Goal: Obtain resource: Obtain resource

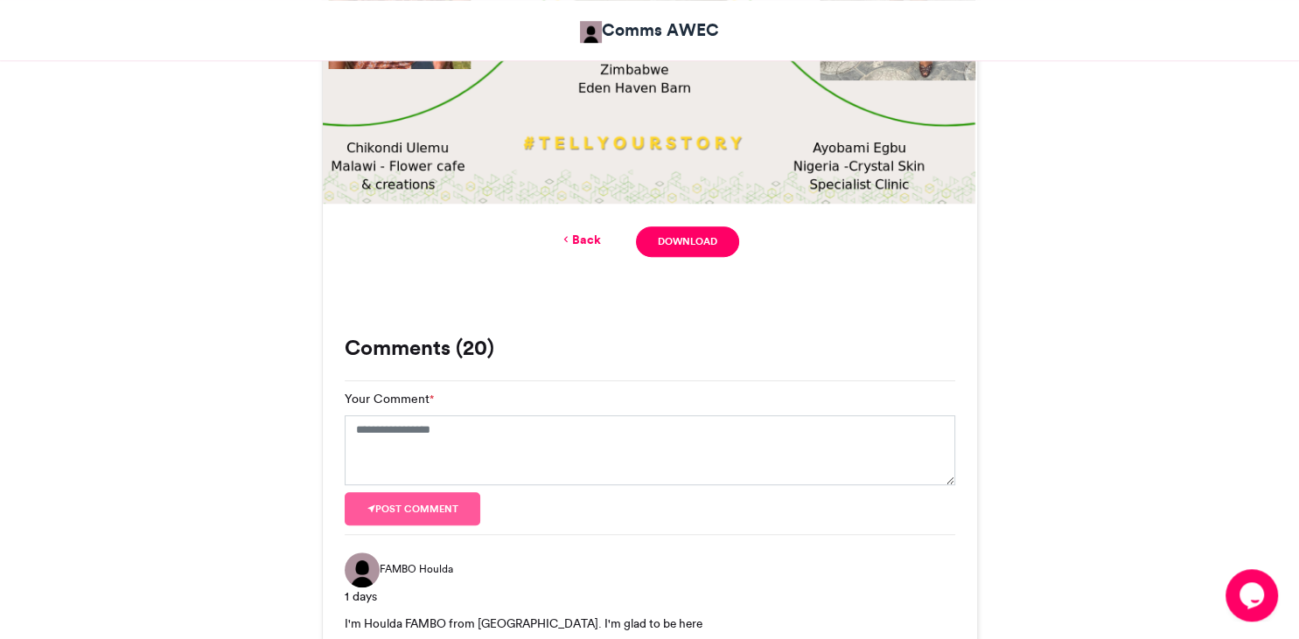
scroll to position [844, 0]
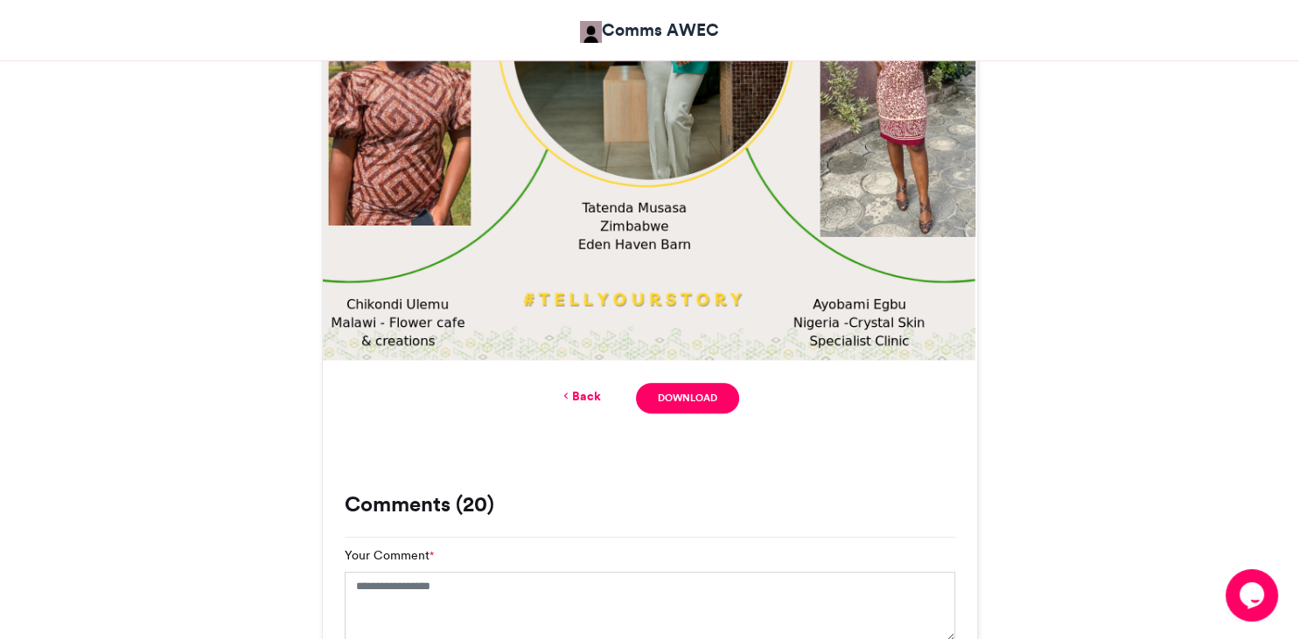
click at [590, 397] on link "Back" at bounding box center [580, 397] width 41 height 18
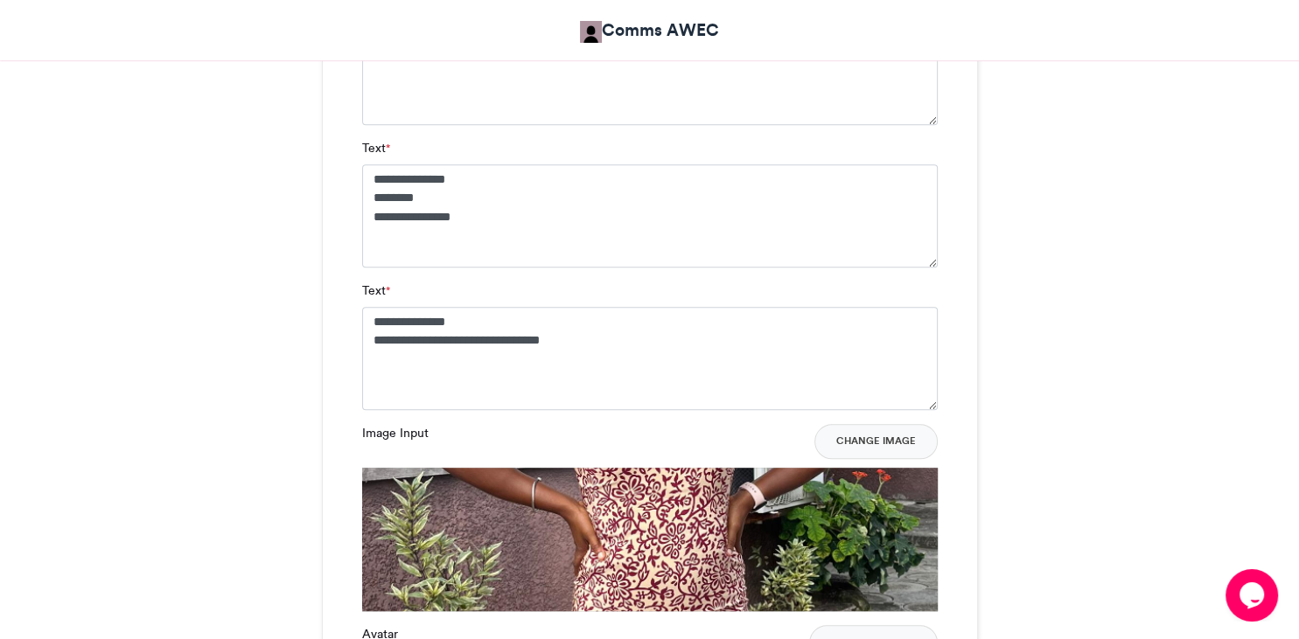
scroll to position [1436, 0]
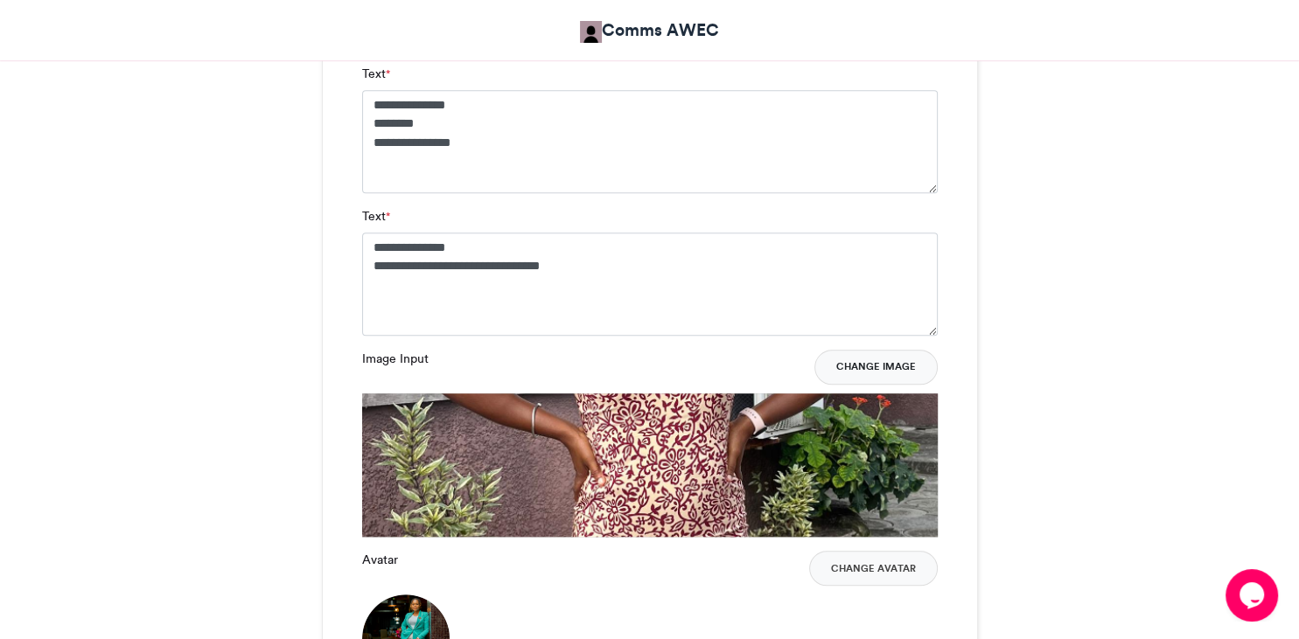
click at [884, 367] on button "Change Image" at bounding box center [875, 367] width 123 height 35
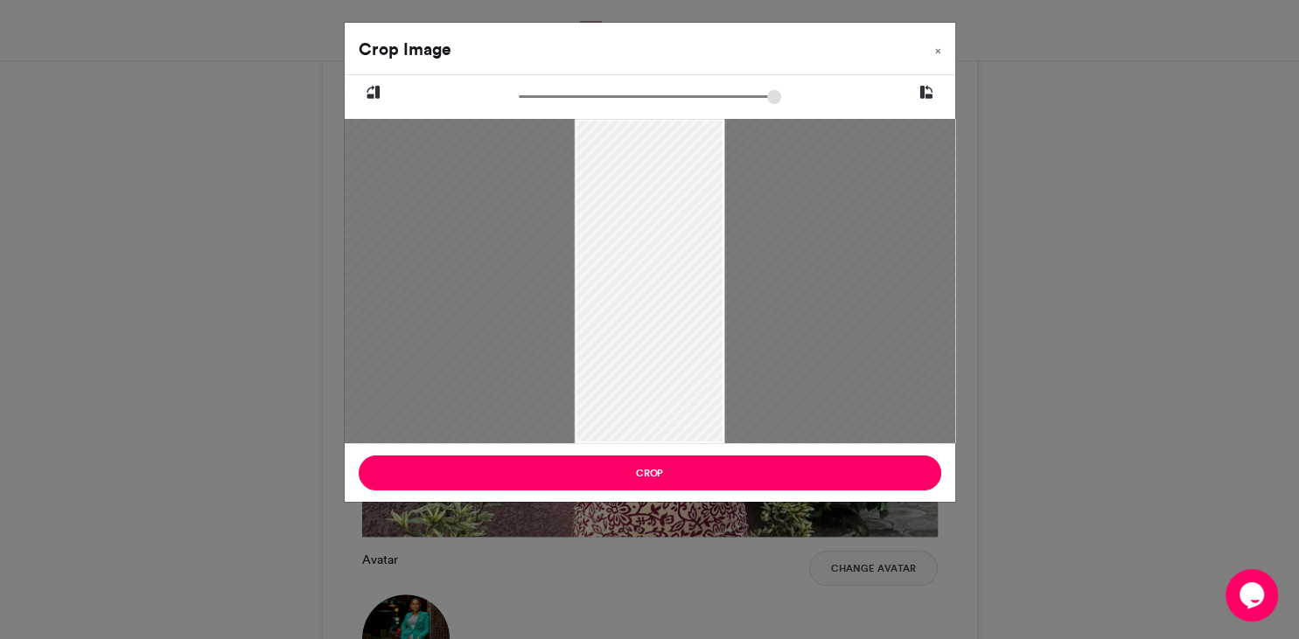
drag, startPoint x: 638, startPoint y: 279, endPoint x: 639, endPoint y: 334, distance: 55.1
click at [639, 334] on div at bounding box center [651, 336] width 616 height 821
type input "******"
drag, startPoint x: 660, startPoint y: 320, endPoint x: 663, endPoint y: 368, distance: 48.2
click at [663, 368] on div at bounding box center [654, 328] width 532 height 709
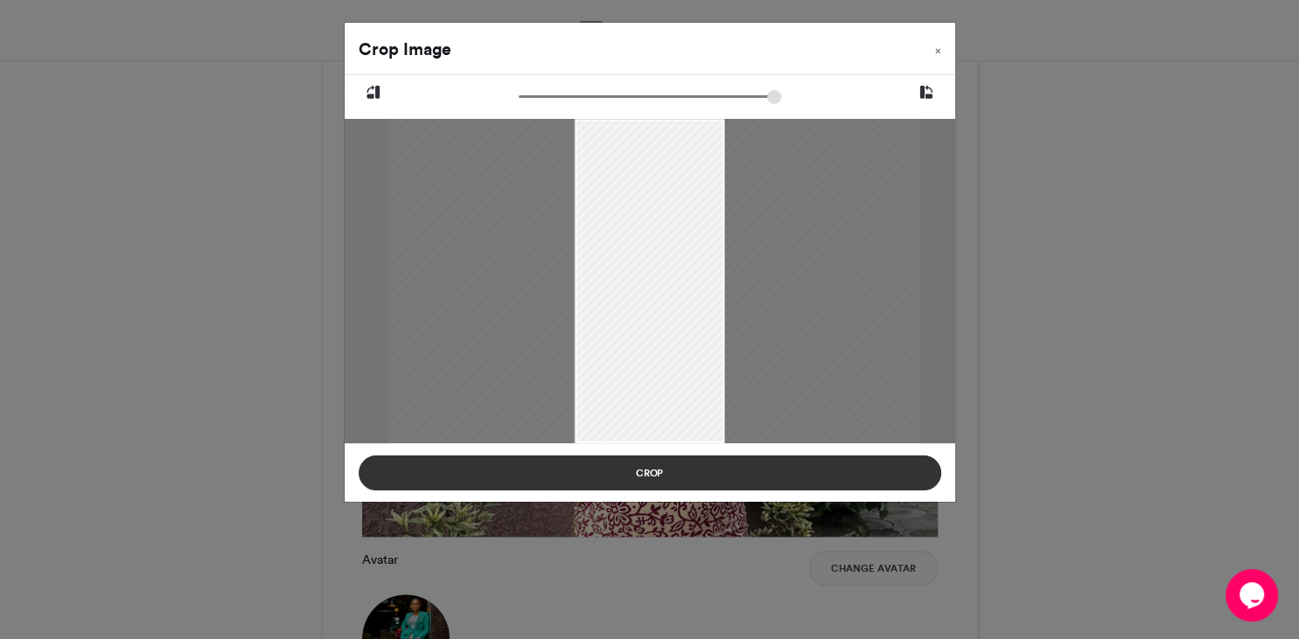
click at [635, 473] on button "Crop" at bounding box center [650, 473] width 583 height 35
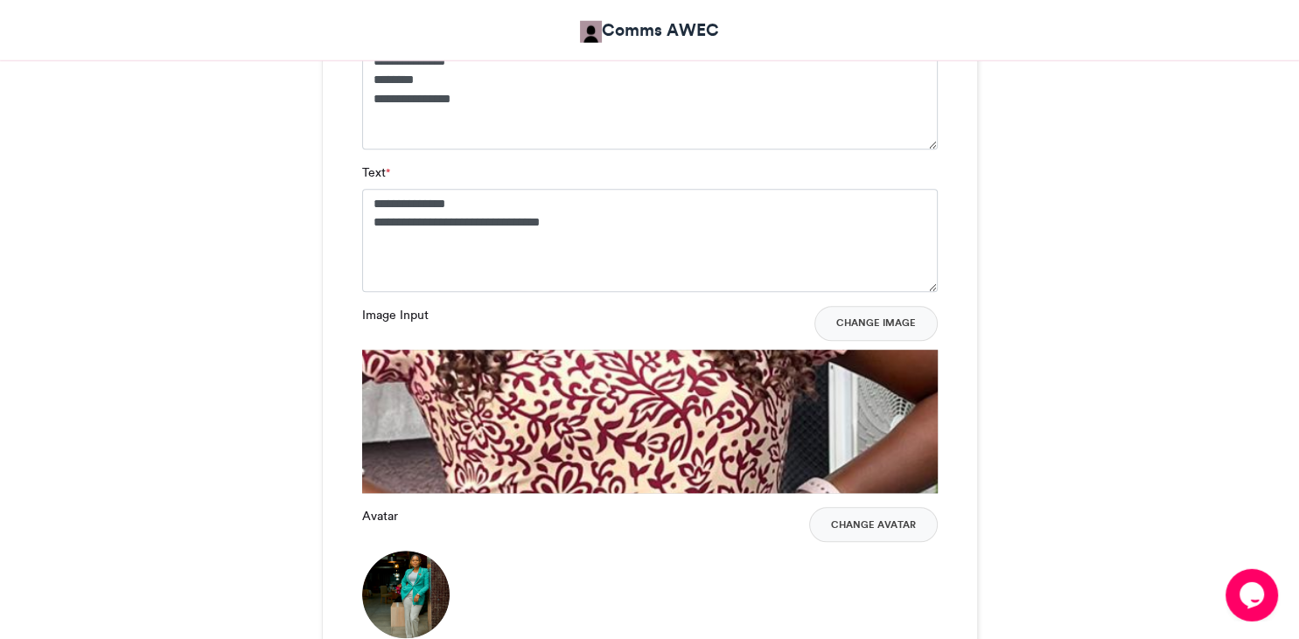
scroll to position [1529, 0]
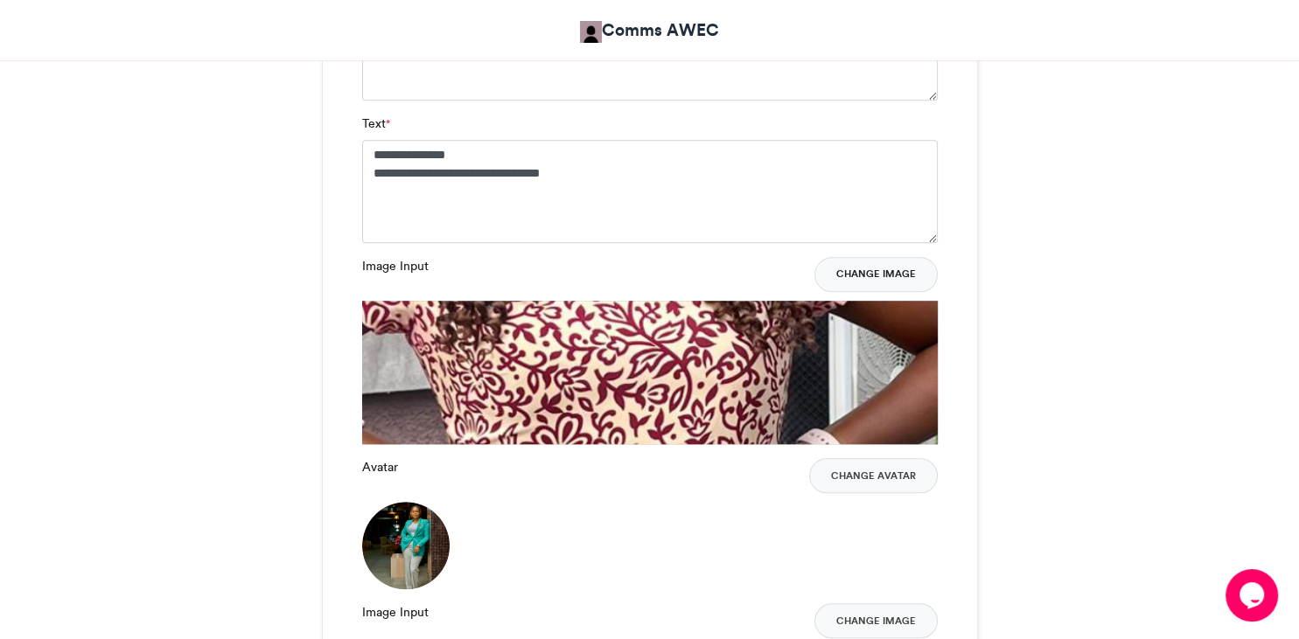
click at [859, 271] on button "Change Image" at bounding box center [875, 274] width 123 height 35
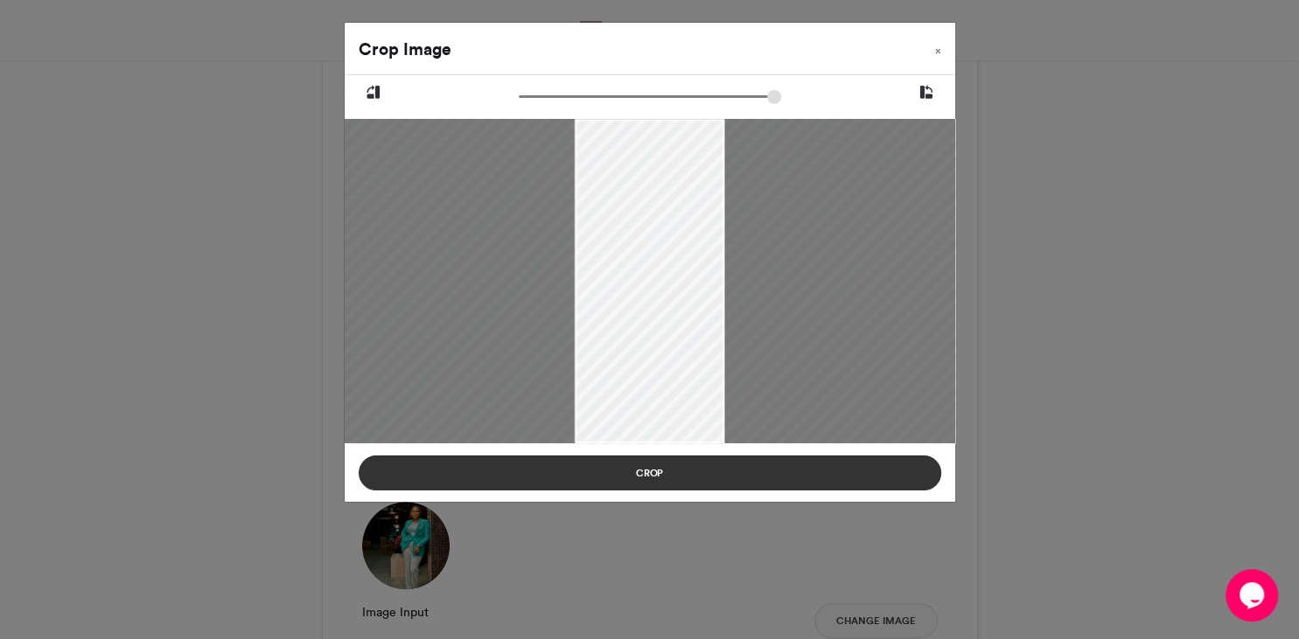
drag, startPoint x: 633, startPoint y: 313, endPoint x: 669, endPoint y: 473, distance: 164.1
click at [669, 473] on div "Crop Image × Crop" at bounding box center [650, 262] width 612 height 481
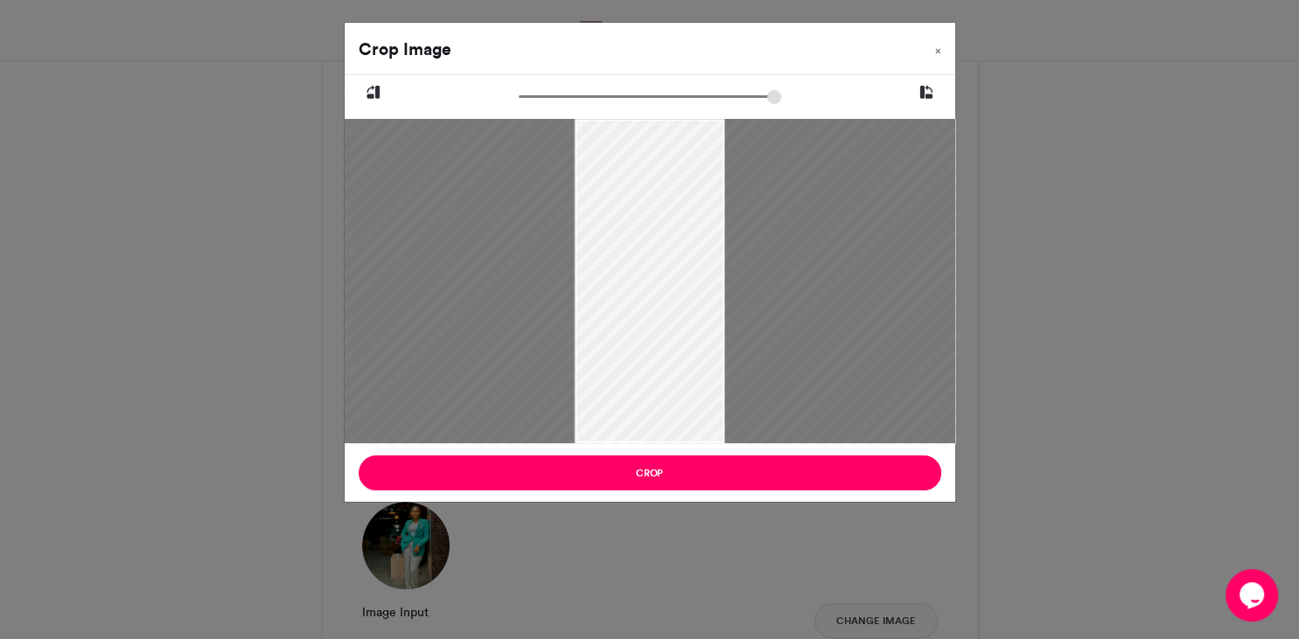
drag, startPoint x: 660, startPoint y: 395, endPoint x: 621, endPoint y: 389, distance: 39.0
click at [619, 390] on div at bounding box center [641, 444] width 1001 height 1334
drag, startPoint x: 678, startPoint y: 338, endPoint x: 698, endPoint y: 431, distance: 95.7
click at [698, 431] on div at bounding box center [667, 374] width 776 height 1035
drag, startPoint x: 691, startPoint y: 397, endPoint x: 674, endPoint y: 404, distance: 18.8
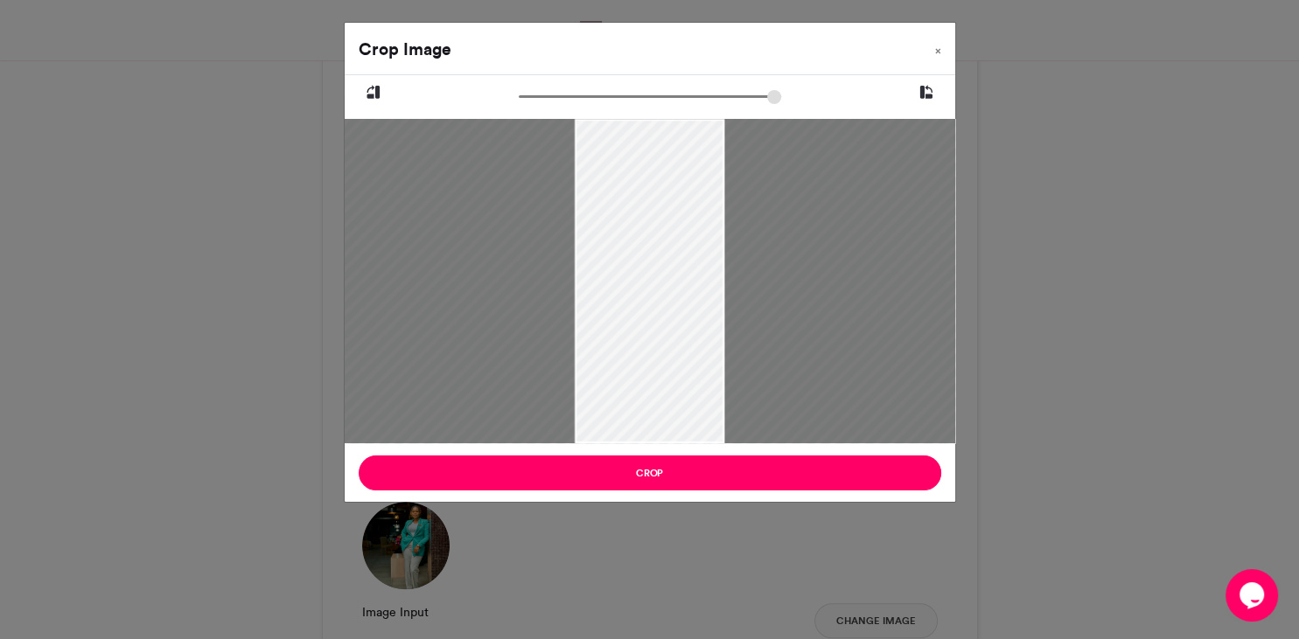
click at [674, 404] on div at bounding box center [651, 392] width 856 height 1142
drag, startPoint x: 591, startPoint y: 103, endPoint x: 558, endPoint y: 146, distance: 54.2
click at [558, 105] on input "zoom" at bounding box center [650, 96] width 262 height 17
drag, startPoint x: 632, startPoint y: 196, endPoint x: 633, endPoint y: 261, distance: 64.7
click at [633, 261] on div at bounding box center [651, 346] width 549 height 731
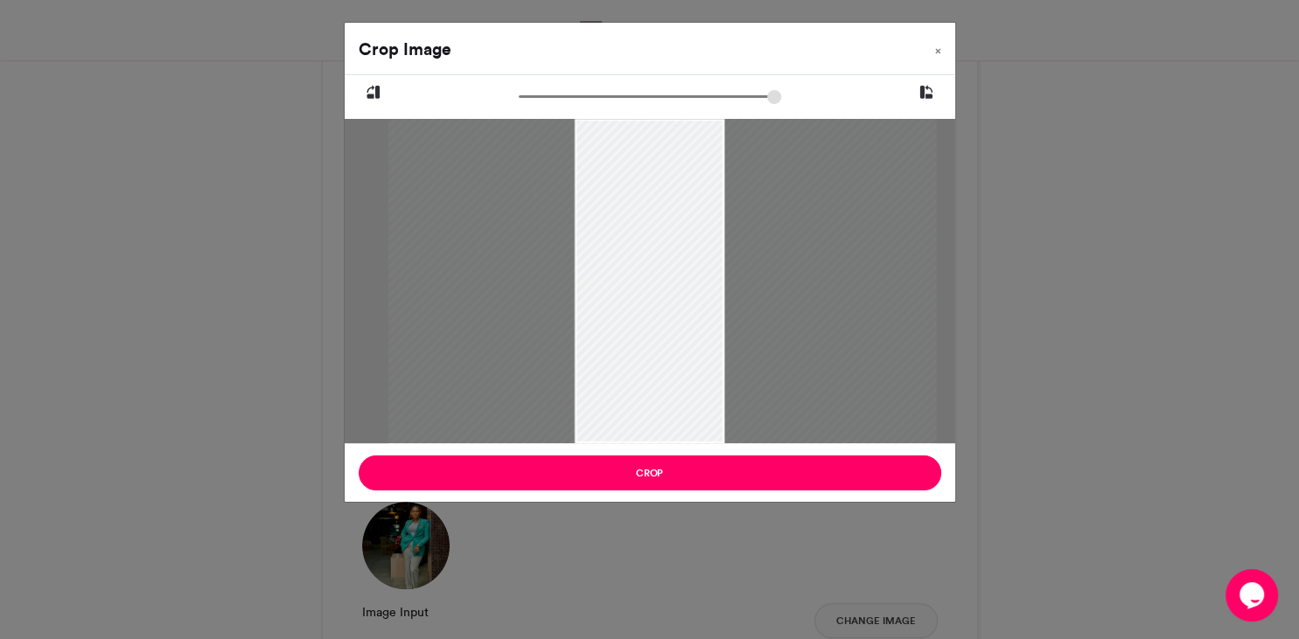
drag, startPoint x: 650, startPoint y: 257, endPoint x: 661, endPoint y: 255, distance: 11.7
click at [661, 255] on div at bounding box center [662, 343] width 549 height 731
type input "******"
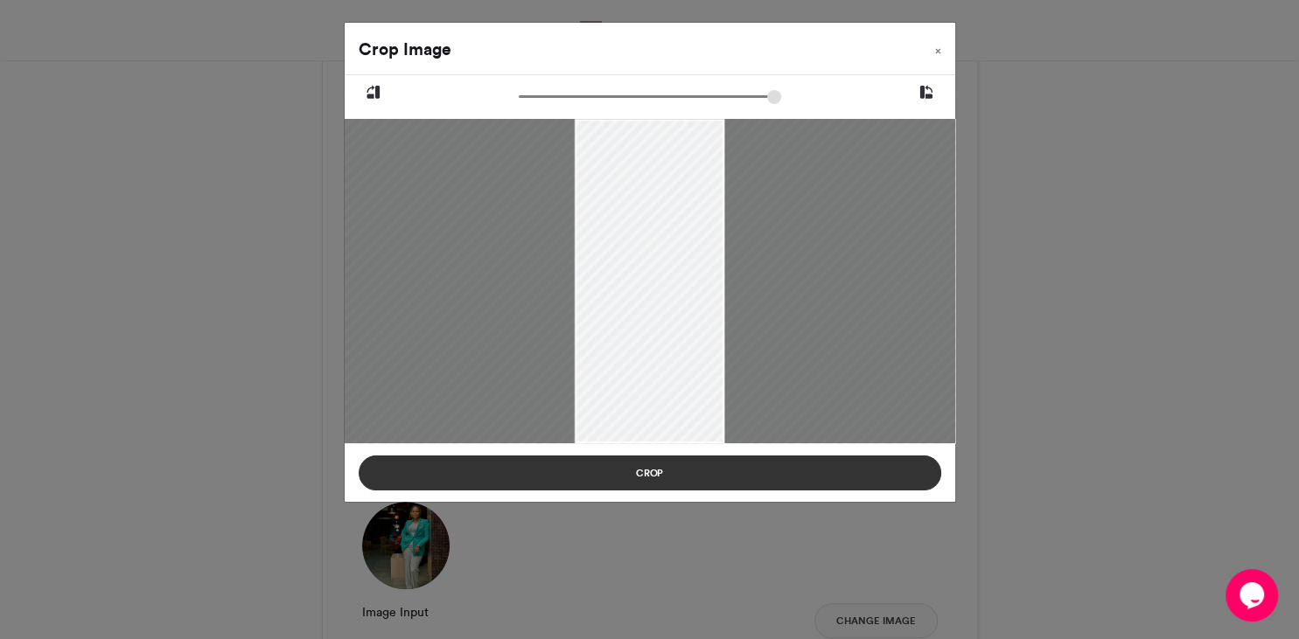
click at [646, 478] on button "Crop" at bounding box center [650, 473] width 583 height 35
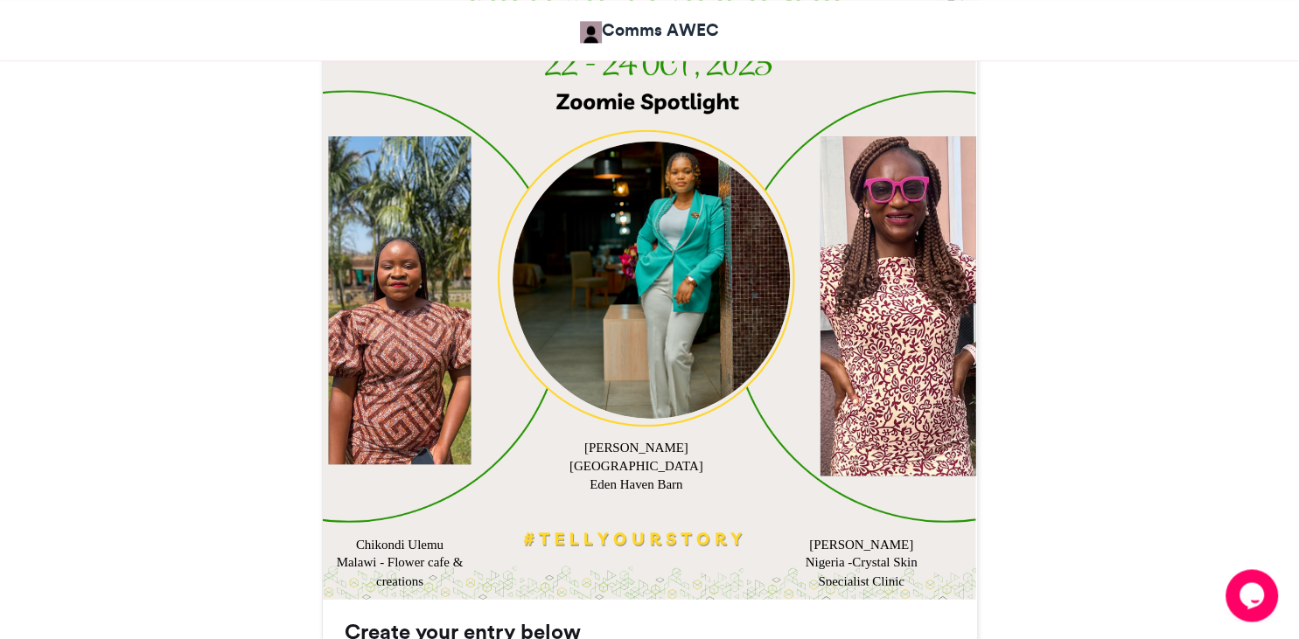
scroll to position [605, 0]
click at [908, 380] on div at bounding box center [898, 305] width 156 height 339
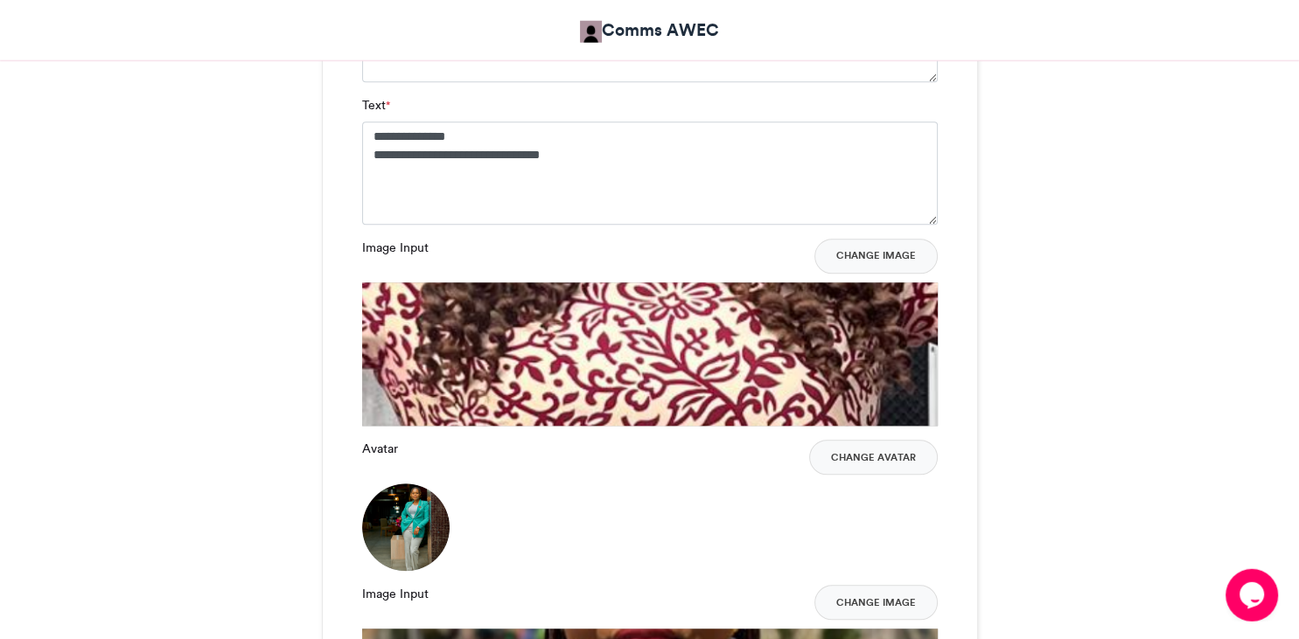
scroll to position [1714, 0]
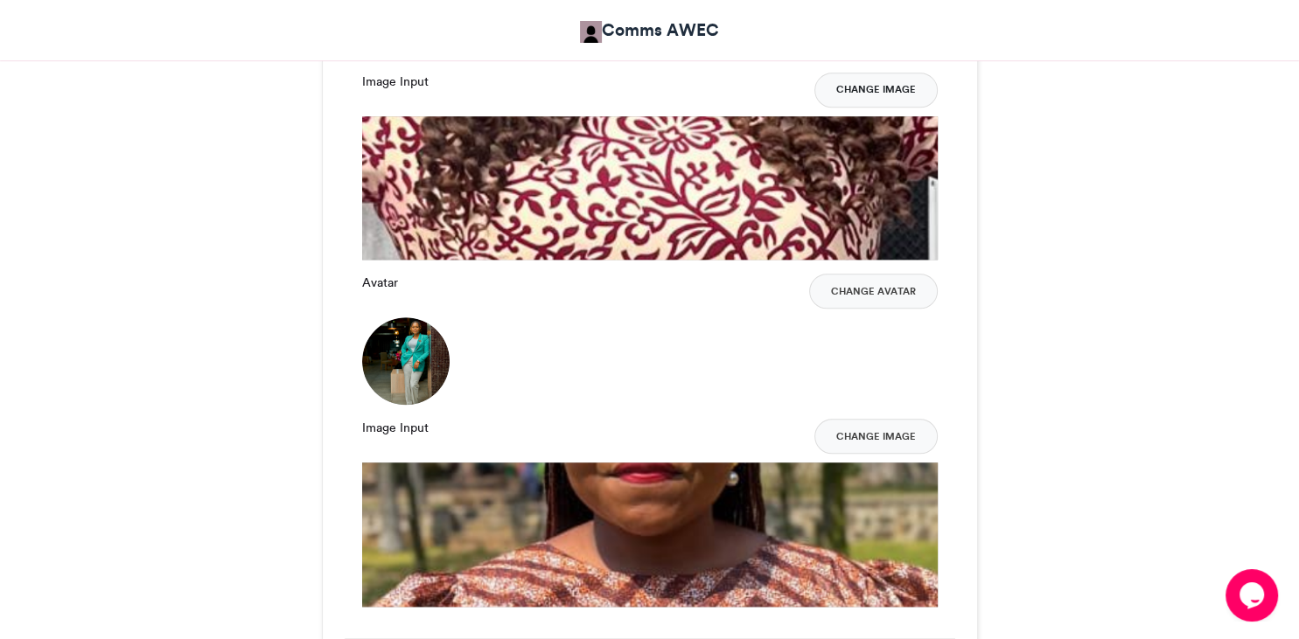
click at [884, 82] on button "Change Image" at bounding box center [875, 90] width 123 height 35
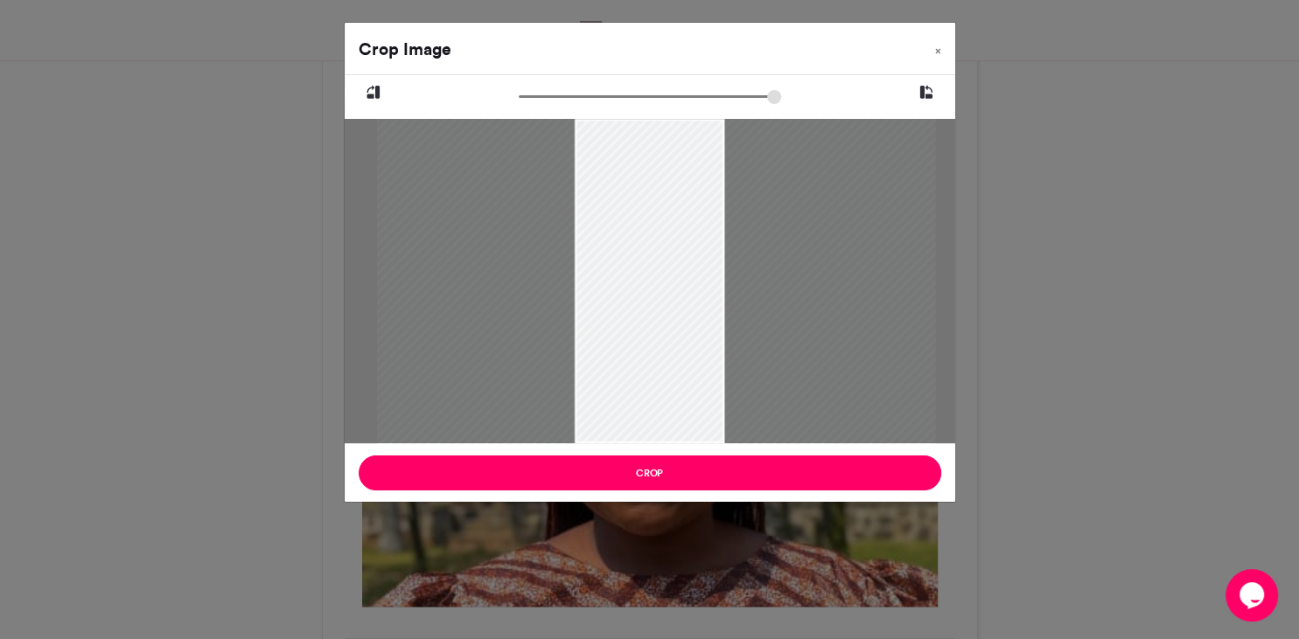
drag, startPoint x: 628, startPoint y: 261, endPoint x: 635, endPoint y: 283, distance: 23.0
click at [635, 283] on div at bounding box center [656, 303] width 559 height 744
type input "******"
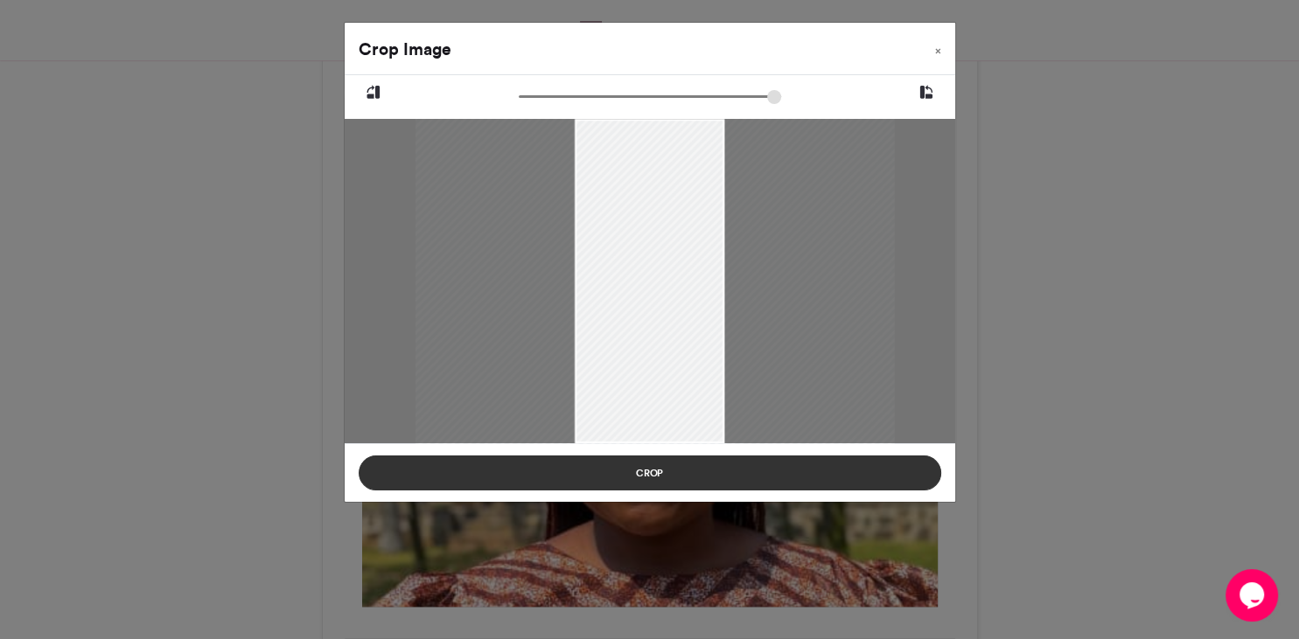
click at [632, 469] on button "Crop" at bounding box center [650, 473] width 583 height 35
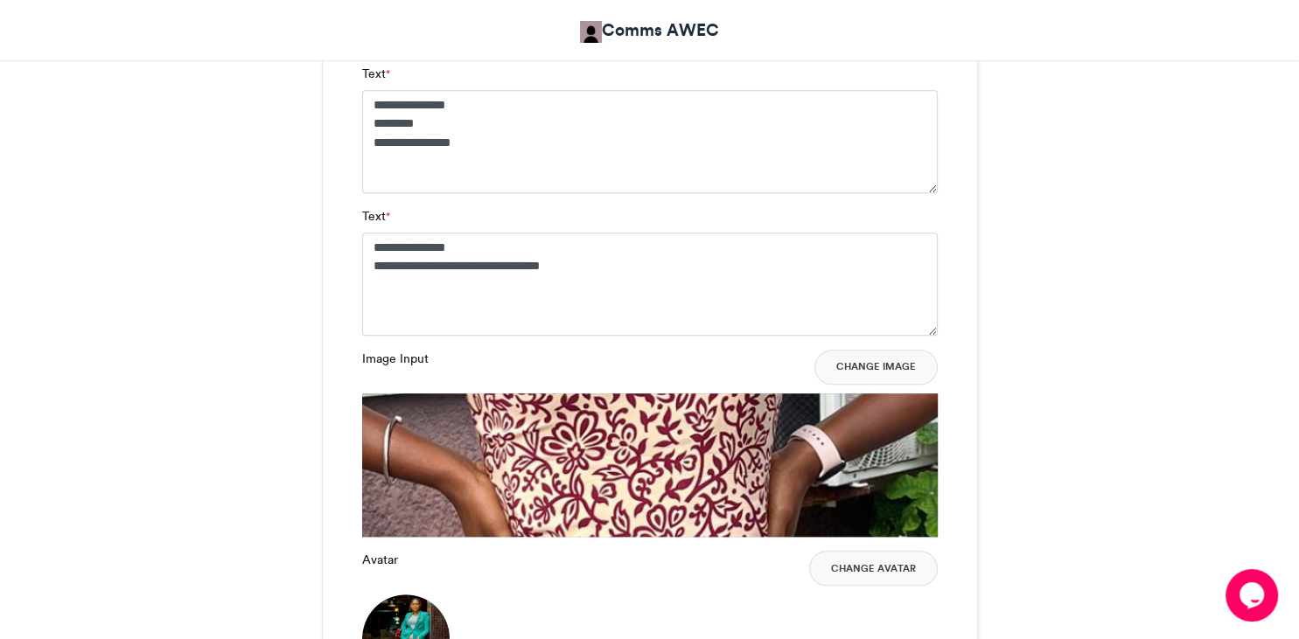
scroll to position [1621, 0]
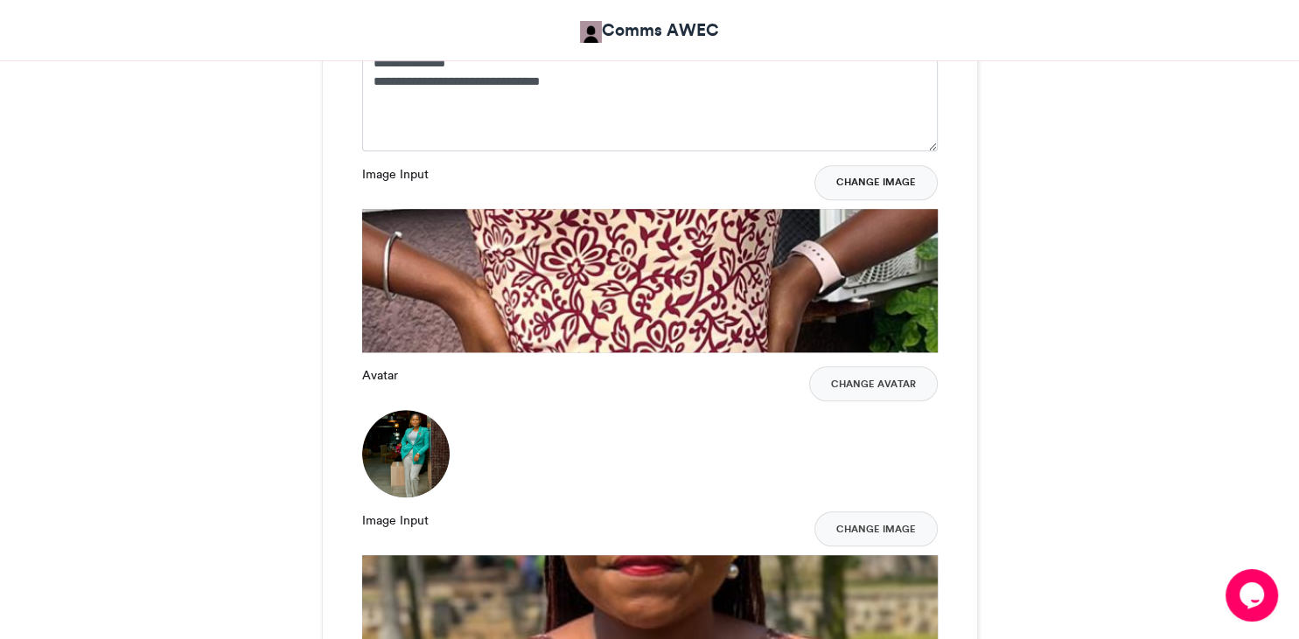
click at [892, 180] on button "Change Image" at bounding box center [875, 182] width 123 height 35
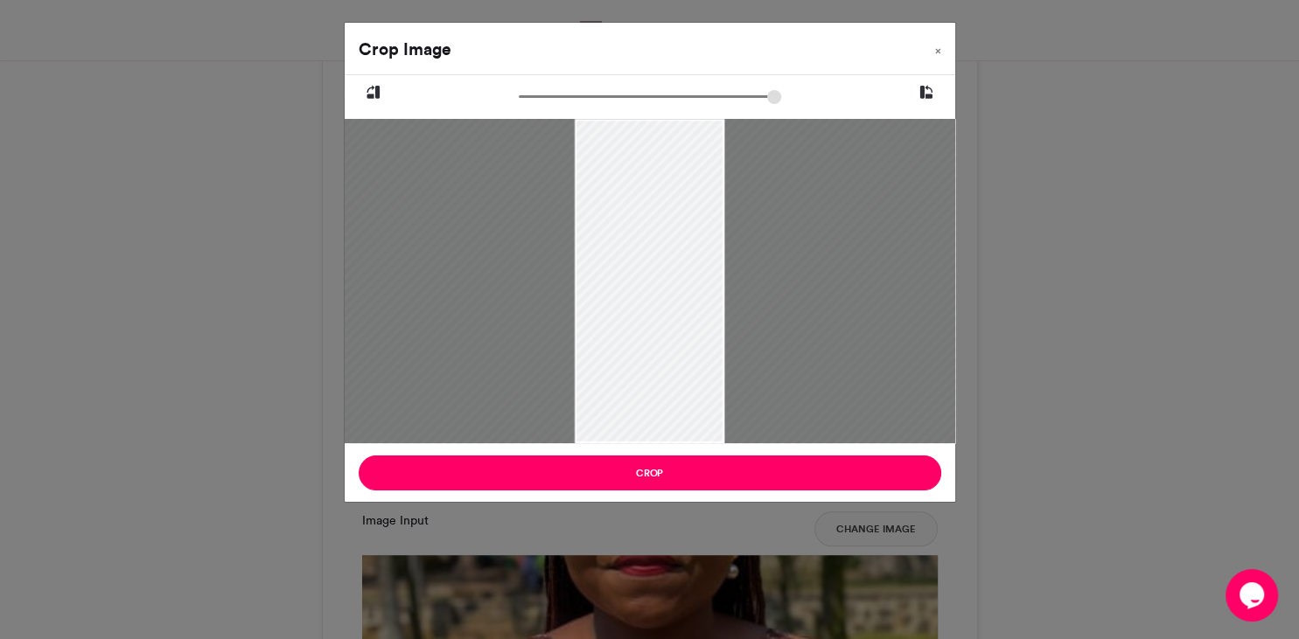
click at [665, 257] on div at bounding box center [649, 281] width 616 height 821
drag, startPoint x: 665, startPoint y: 257, endPoint x: 653, endPoint y: 269, distance: 16.1
click at [653, 269] on div at bounding box center [638, 293] width 616 height 821
drag, startPoint x: 656, startPoint y: 274, endPoint x: 674, endPoint y: 274, distance: 18.4
click at [674, 274] on div at bounding box center [654, 293] width 616 height 821
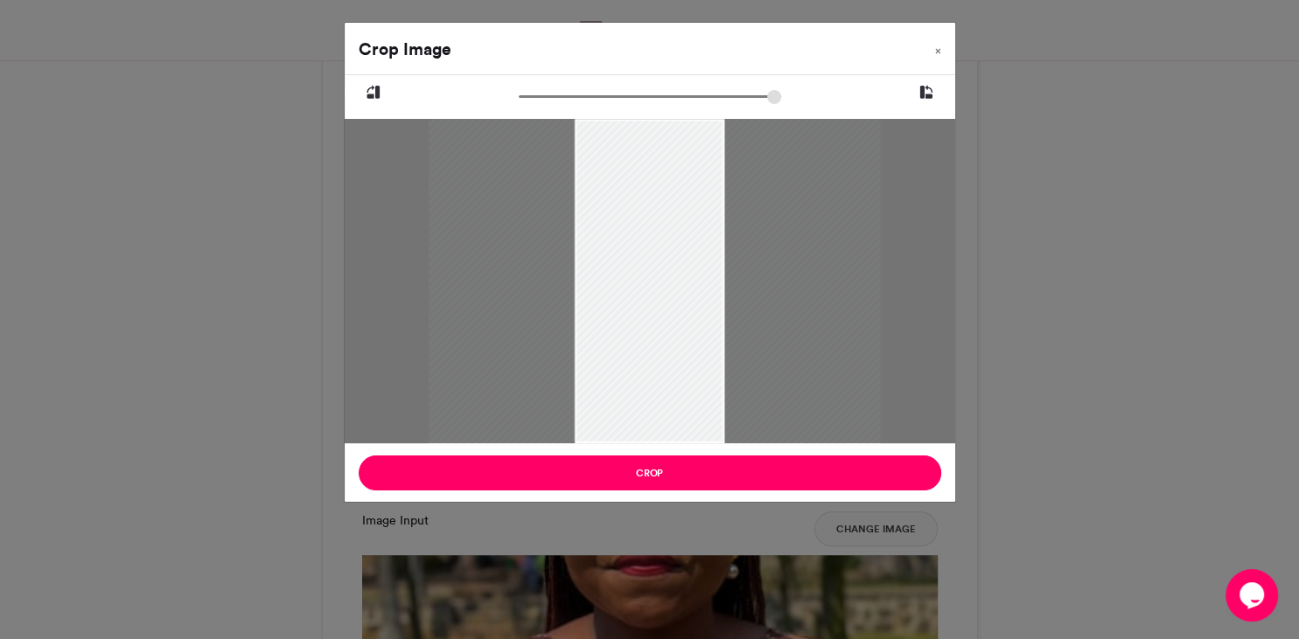
drag, startPoint x: 675, startPoint y: 262, endPoint x: 677, endPoint y: 315, distance: 52.5
click at [677, 315] on div at bounding box center [655, 343] width 451 height 602
drag, startPoint x: 677, startPoint y: 315, endPoint x: 677, endPoint y: 338, distance: 22.7
click at [677, 338] on div at bounding box center [654, 356] width 385 height 514
type input "******"
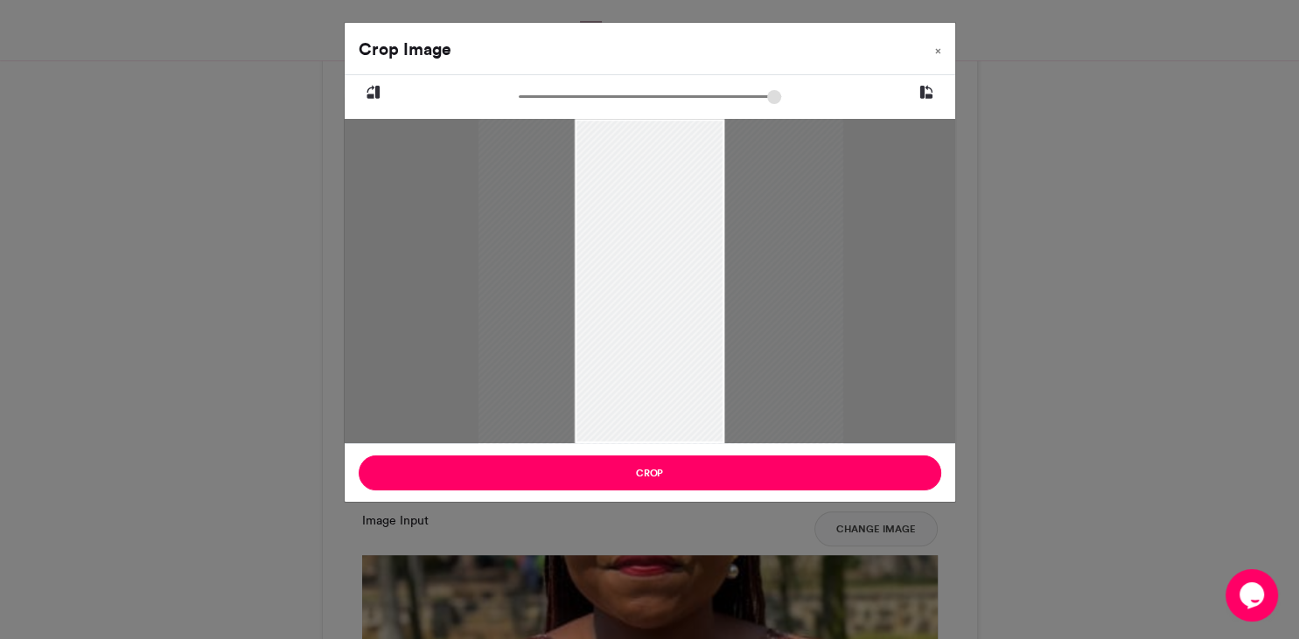
click at [646, 328] on div at bounding box center [661, 356] width 365 height 486
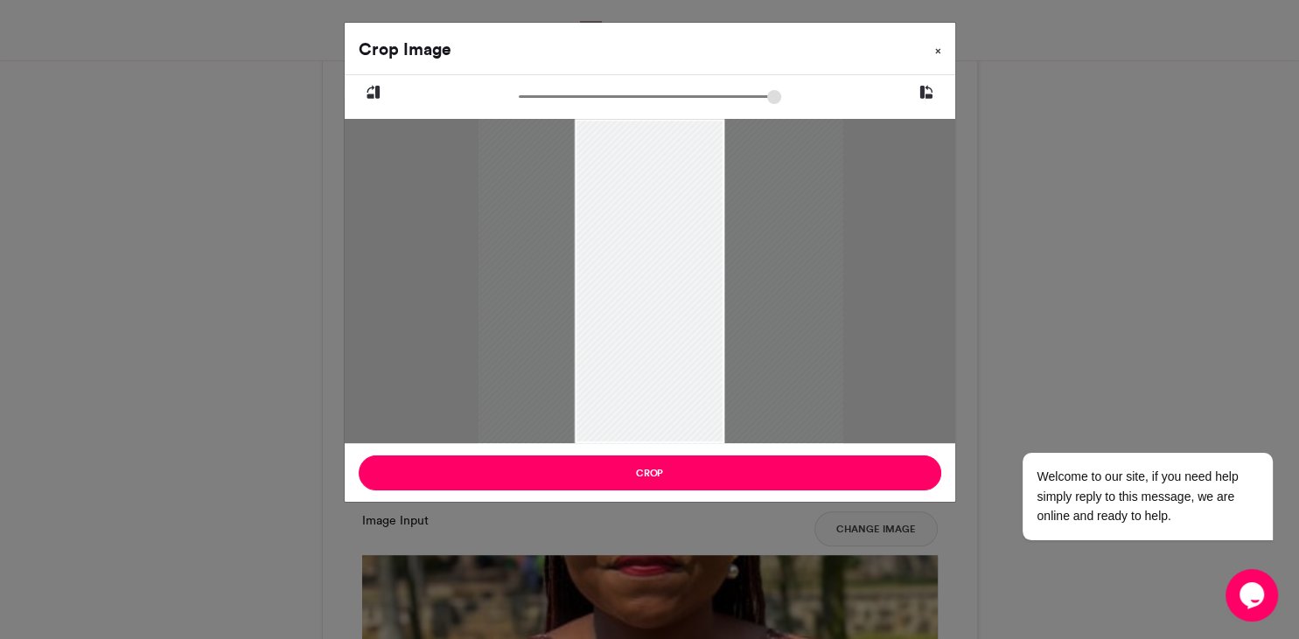
click at [943, 54] on button "×" at bounding box center [938, 47] width 34 height 49
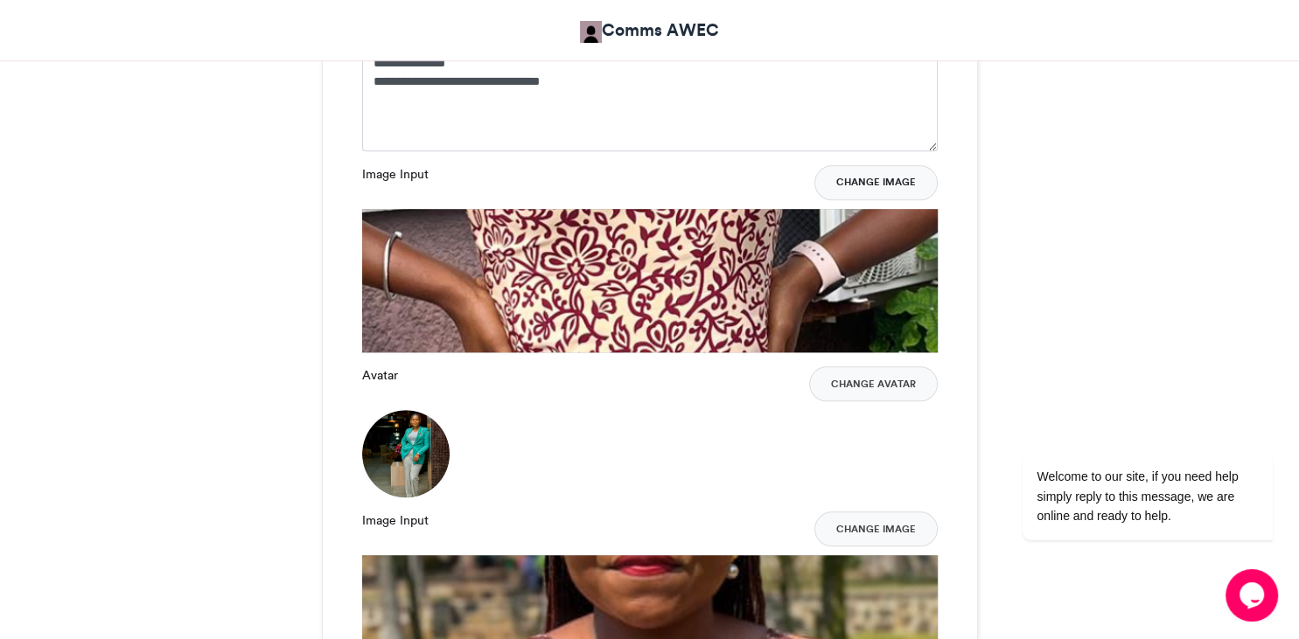
click at [892, 182] on button "Change Image" at bounding box center [875, 182] width 123 height 35
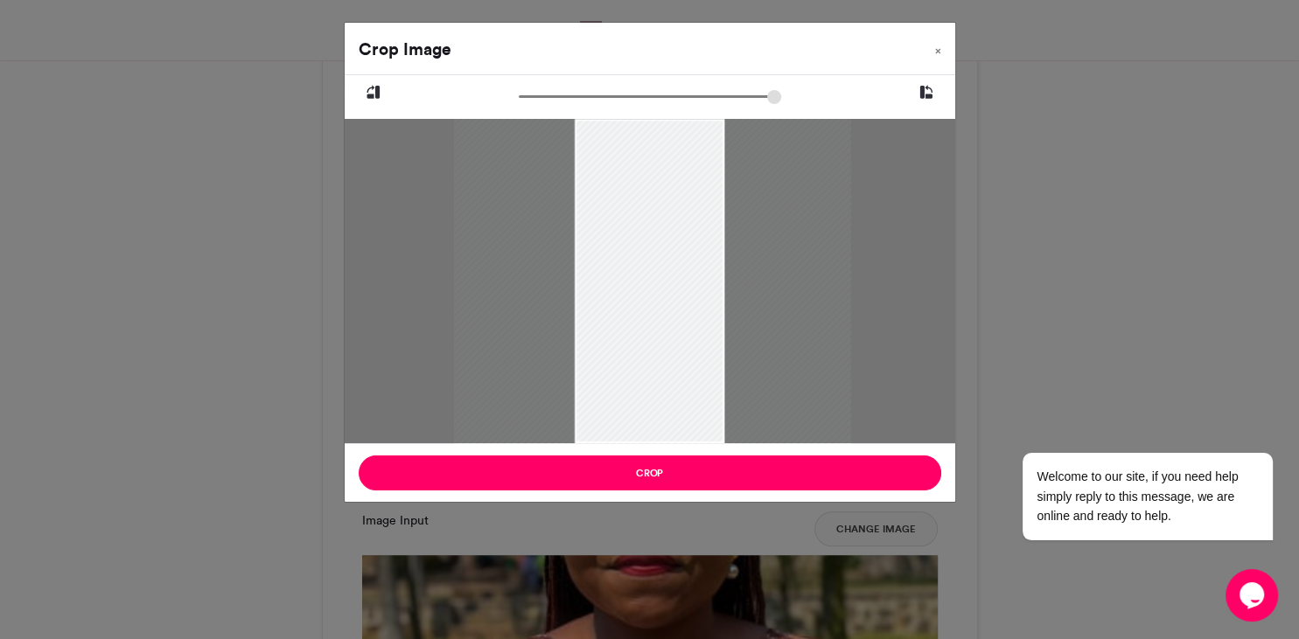
click at [621, 373] on div at bounding box center [653, 285] width 397 height 529
click at [677, 388] on div at bounding box center [652, 282] width 283 height 376
drag, startPoint x: 677, startPoint y: 388, endPoint x: 680, endPoint y: 378, distance: 10.0
click at [680, 378] on div at bounding box center [655, 272] width 343 height 458
drag, startPoint x: 683, startPoint y: 377, endPoint x: 674, endPoint y: 376, distance: 8.8
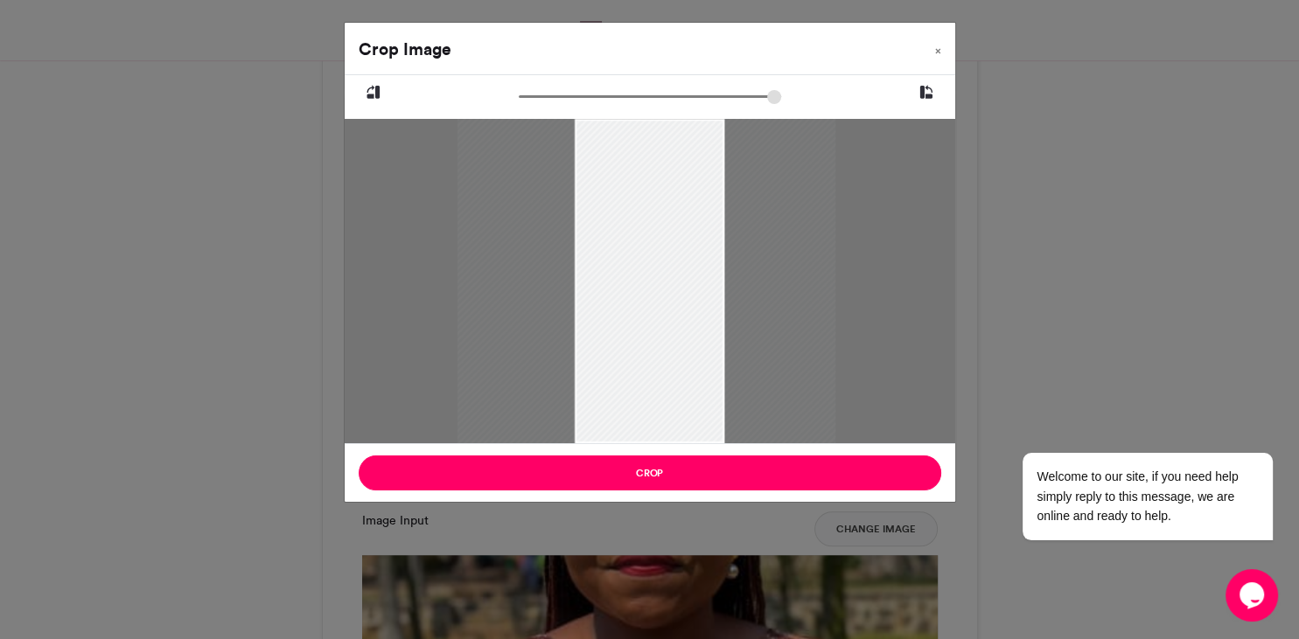
click at [674, 376] on div at bounding box center [647, 269] width 378 height 504
type input "******"
click at [681, 376] on div at bounding box center [653, 267] width 397 height 529
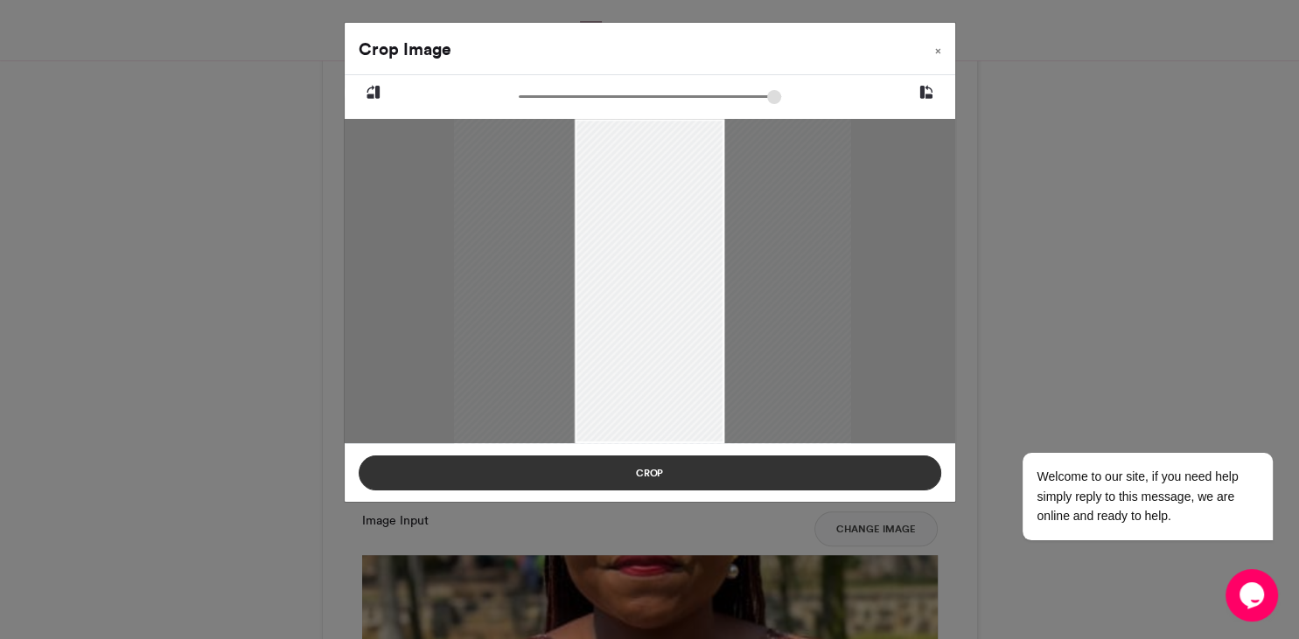
click at [688, 479] on button "Crop" at bounding box center [650, 473] width 583 height 35
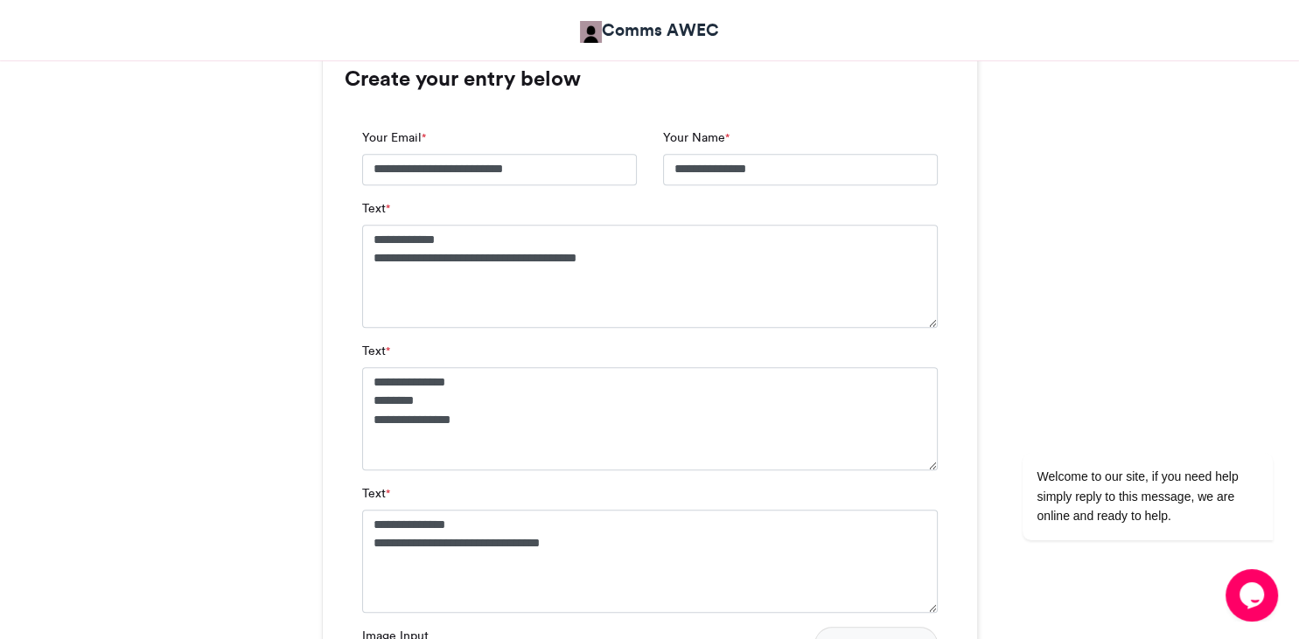
scroll to position [1529, 0]
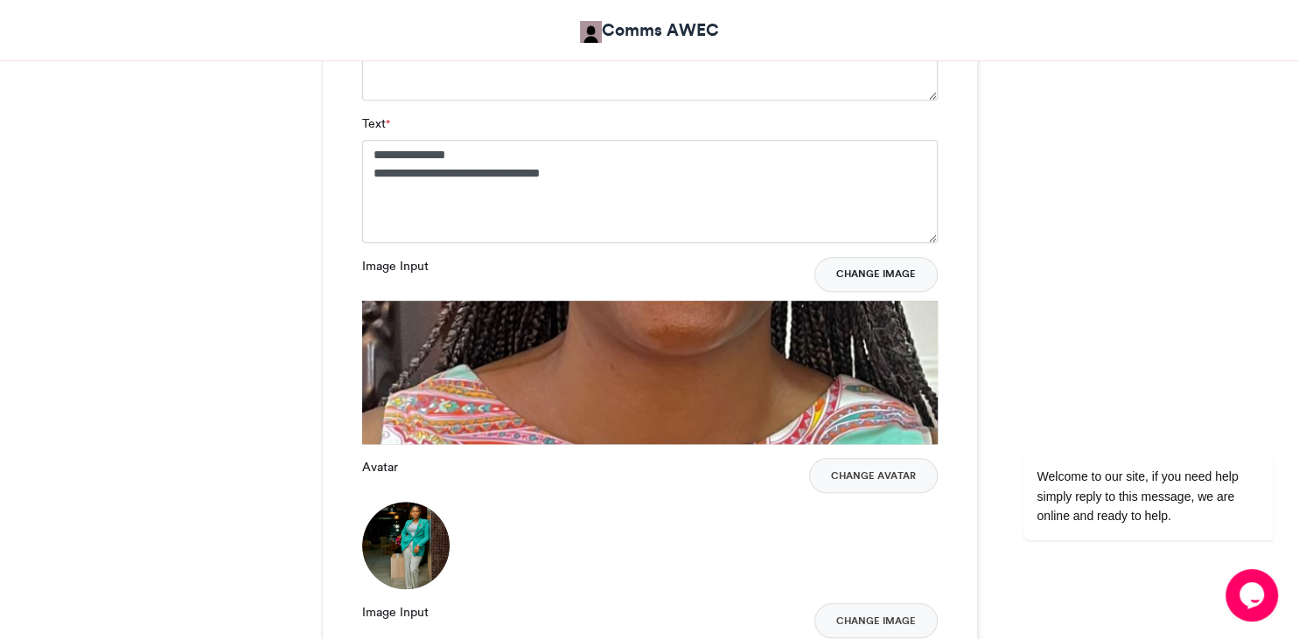
click at [891, 274] on button "Change Image" at bounding box center [875, 274] width 123 height 35
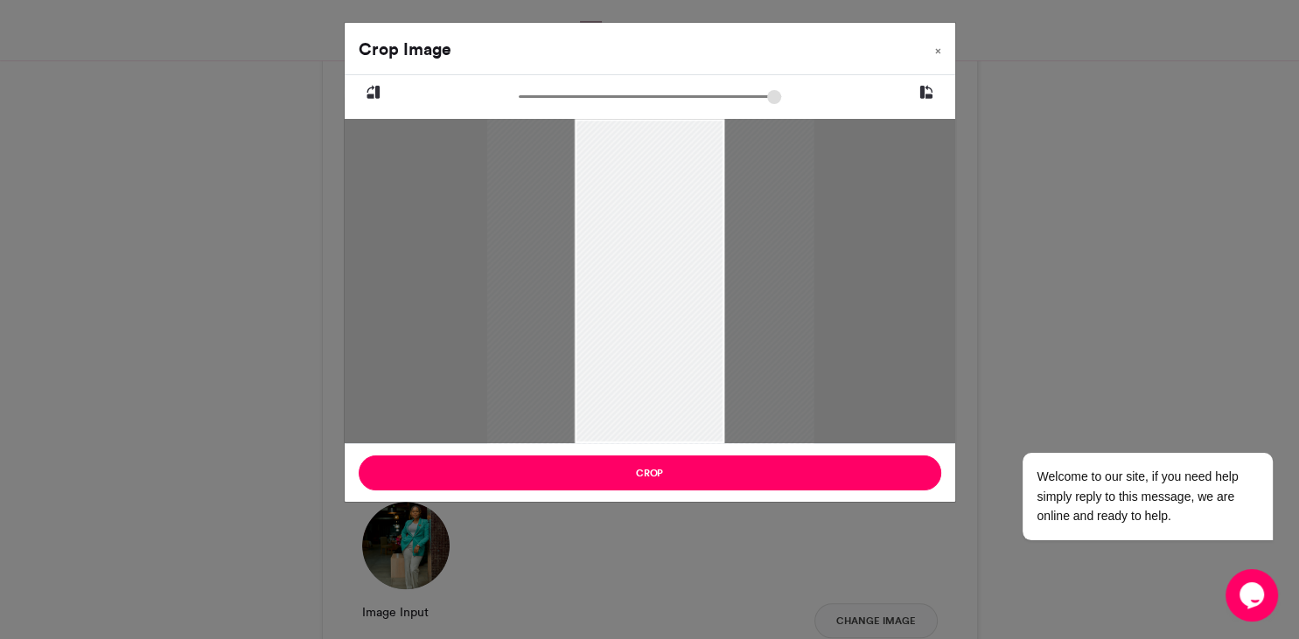
click at [639, 310] on div at bounding box center [651, 274] width 326 height 436
drag, startPoint x: 649, startPoint y: 274, endPoint x: 646, endPoint y: 293, distance: 19.6
click at [646, 293] on div at bounding box center [648, 293] width 326 height 436
click at [646, 294] on div at bounding box center [648, 294] width 326 height 436
type input "******"
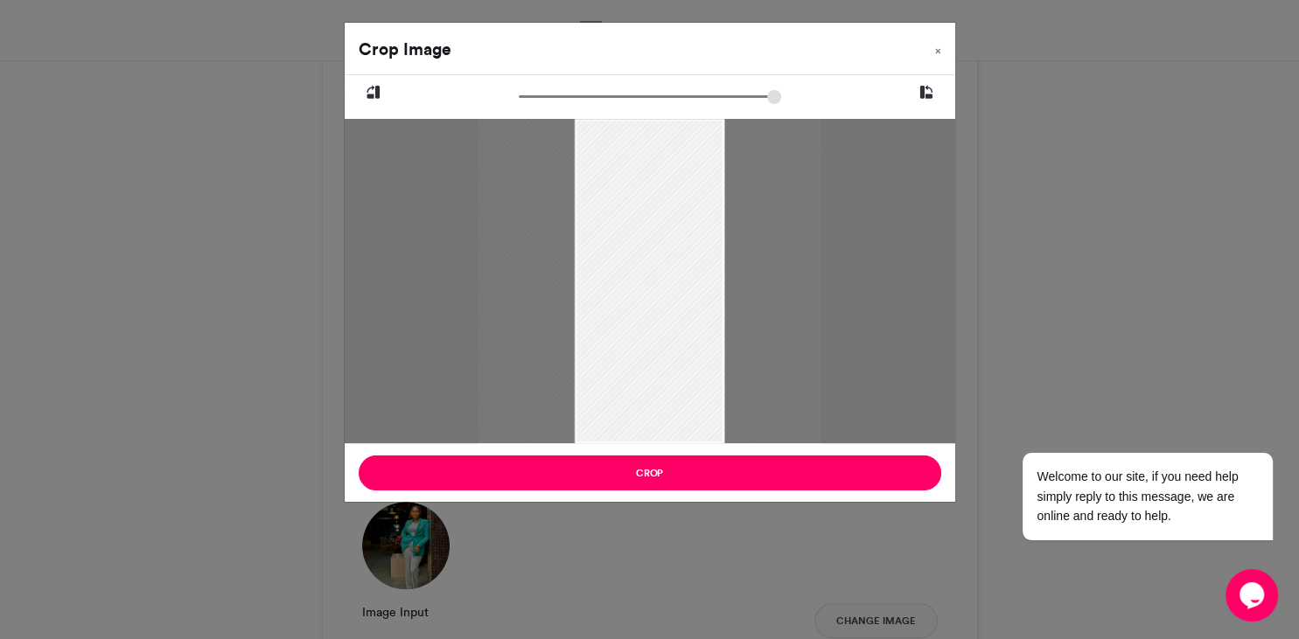
click at [648, 296] on div at bounding box center [650, 296] width 343 height 458
click at [647, 278] on div at bounding box center [655, 296] width 343 height 458
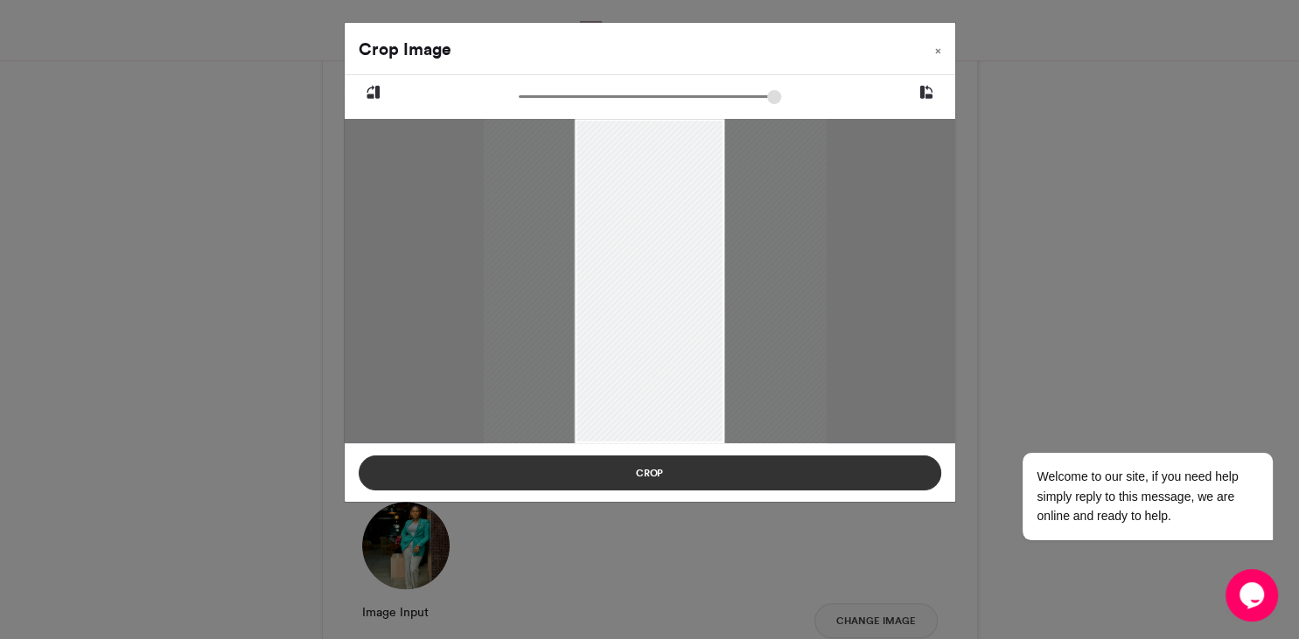
click at [625, 466] on button "Crop" at bounding box center [650, 473] width 583 height 35
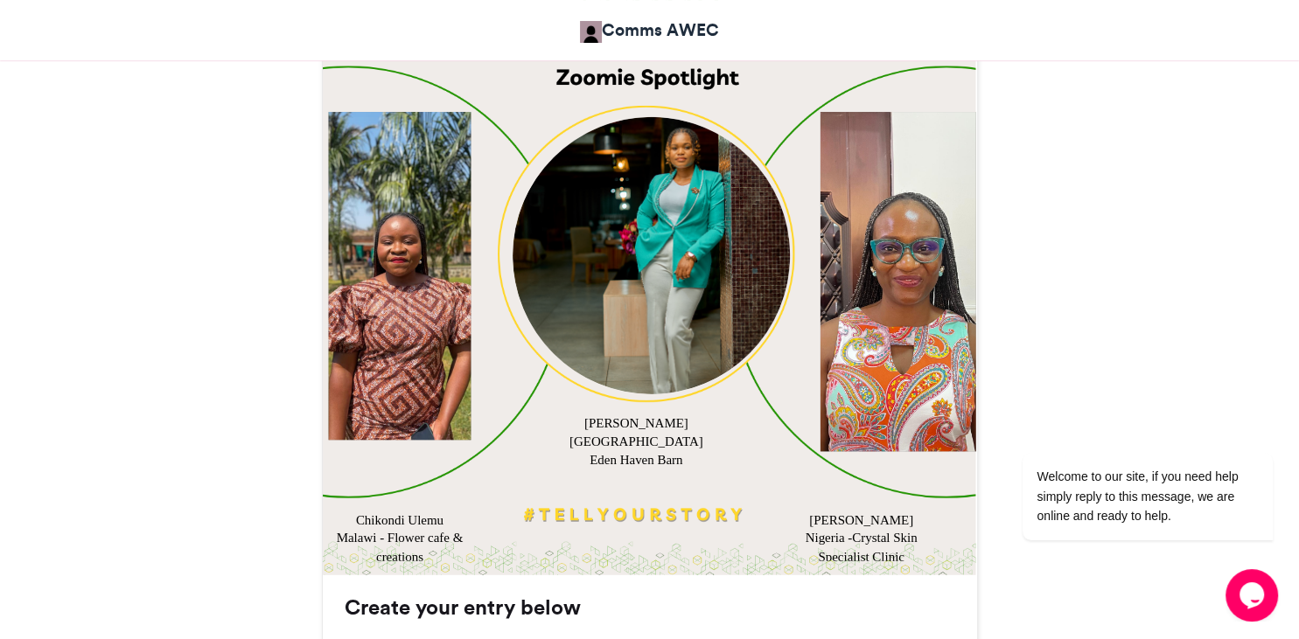
scroll to position [605, 0]
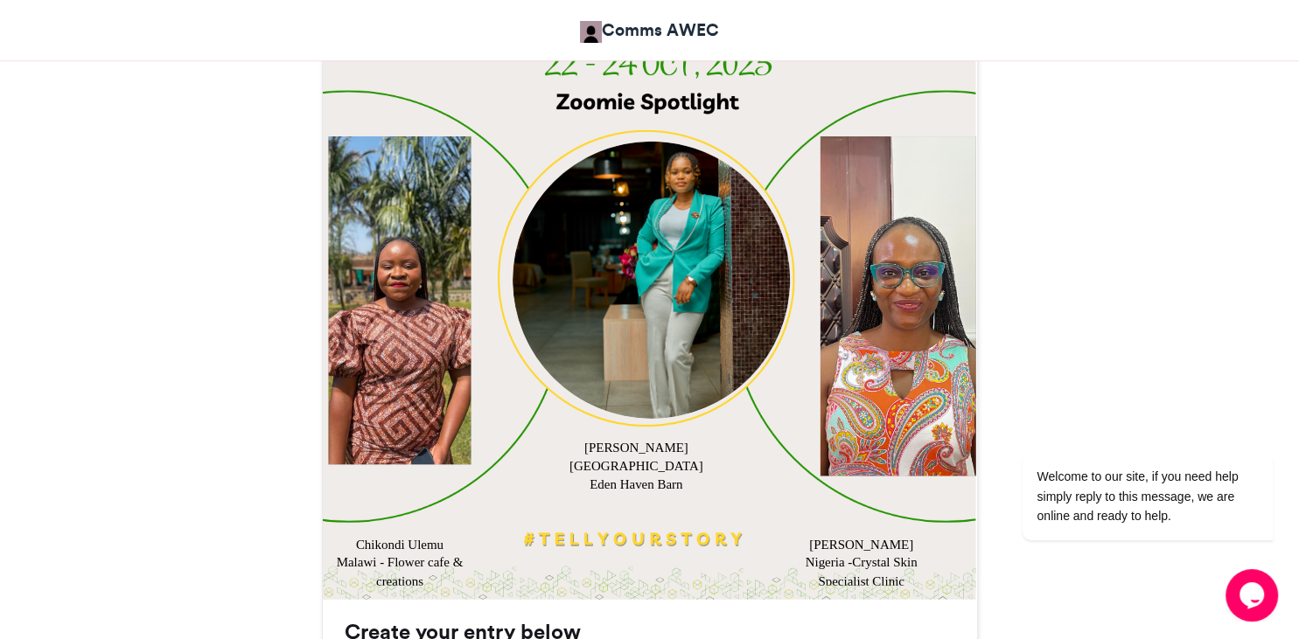
click at [390, 343] on div at bounding box center [399, 300] width 143 height 328
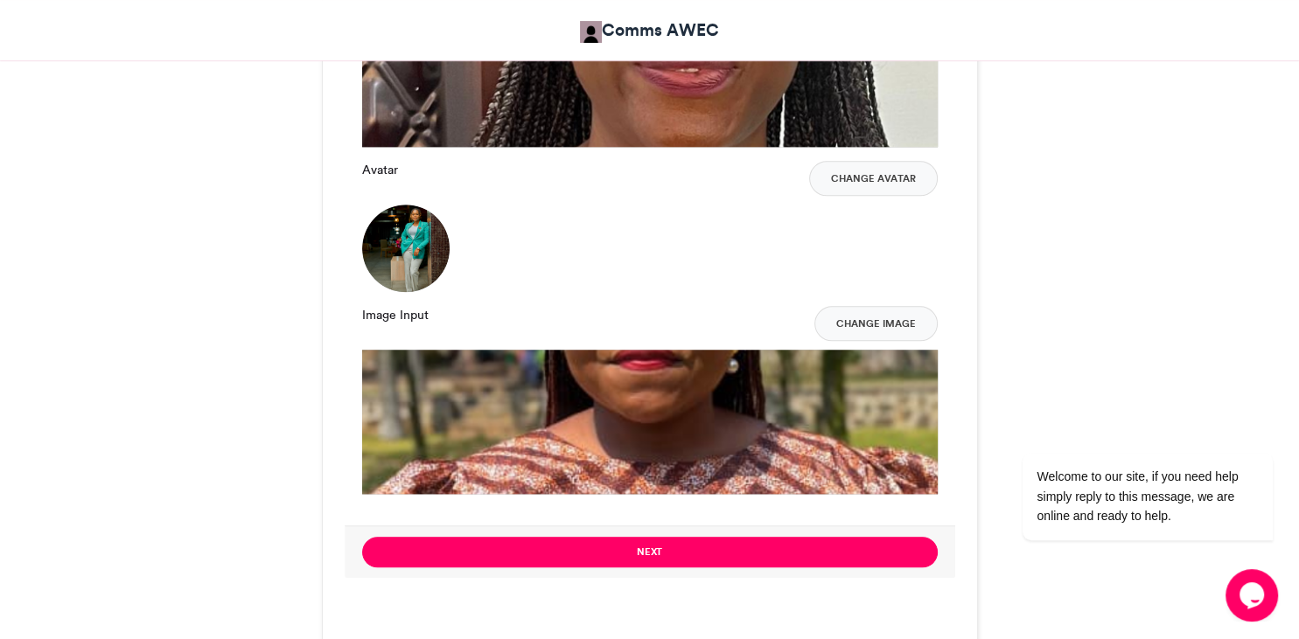
scroll to position [1898, 0]
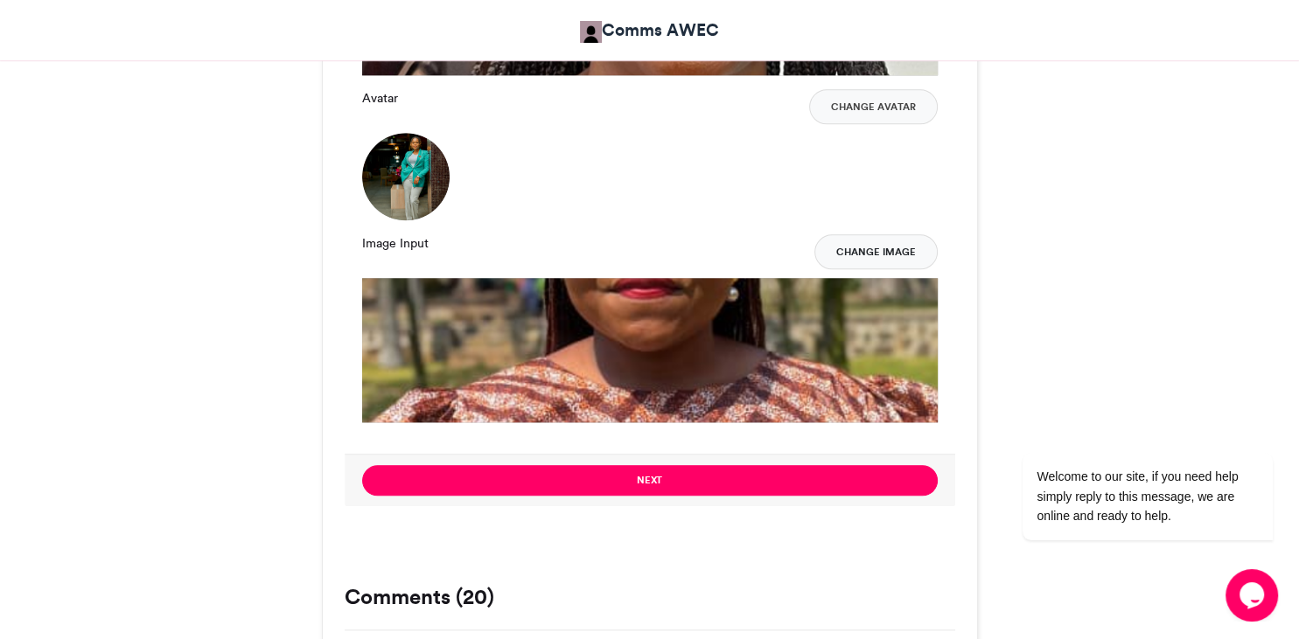
click at [898, 244] on button "Change Image" at bounding box center [875, 251] width 123 height 35
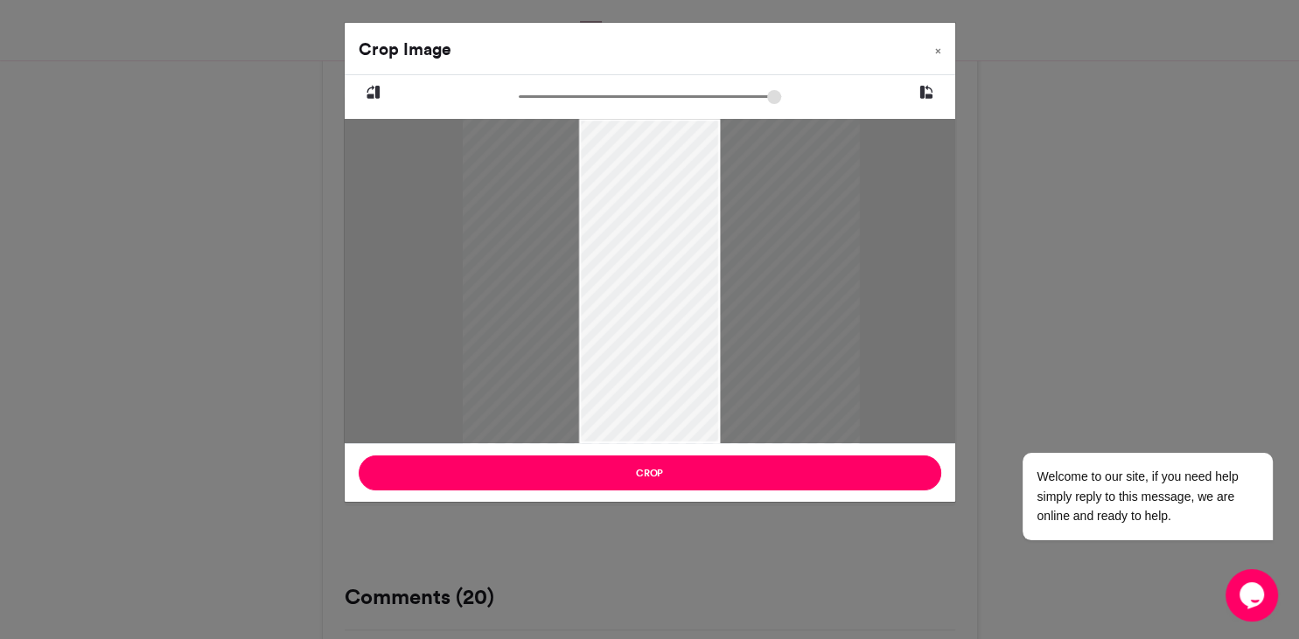
drag, startPoint x: 667, startPoint y: 305, endPoint x: 679, endPoint y: 262, distance: 45.2
click at [679, 262] on div at bounding box center [661, 238] width 397 height 529
drag, startPoint x: 670, startPoint y: 269, endPoint x: 667, endPoint y: 211, distance: 58.7
click at [667, 211] on div at bounding box center [654, 239] width 307 height 409
type input "******"
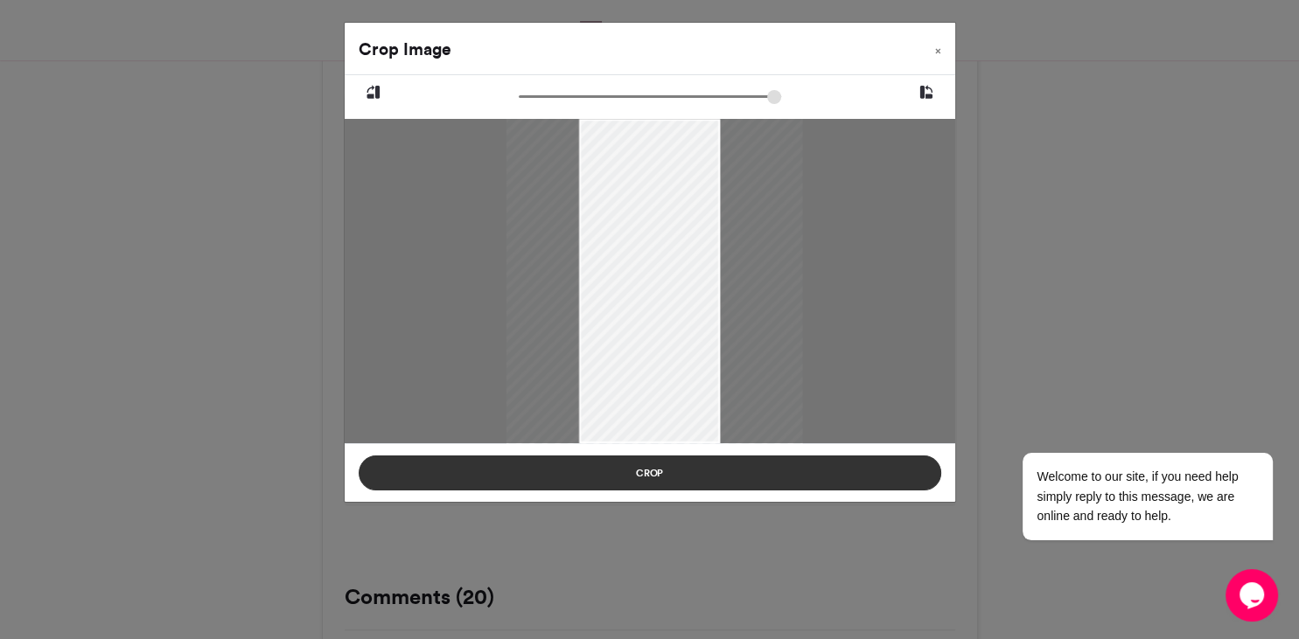
click at [651, 471] on button "Crop" at bounding box center [650, 473] width 583 height 35
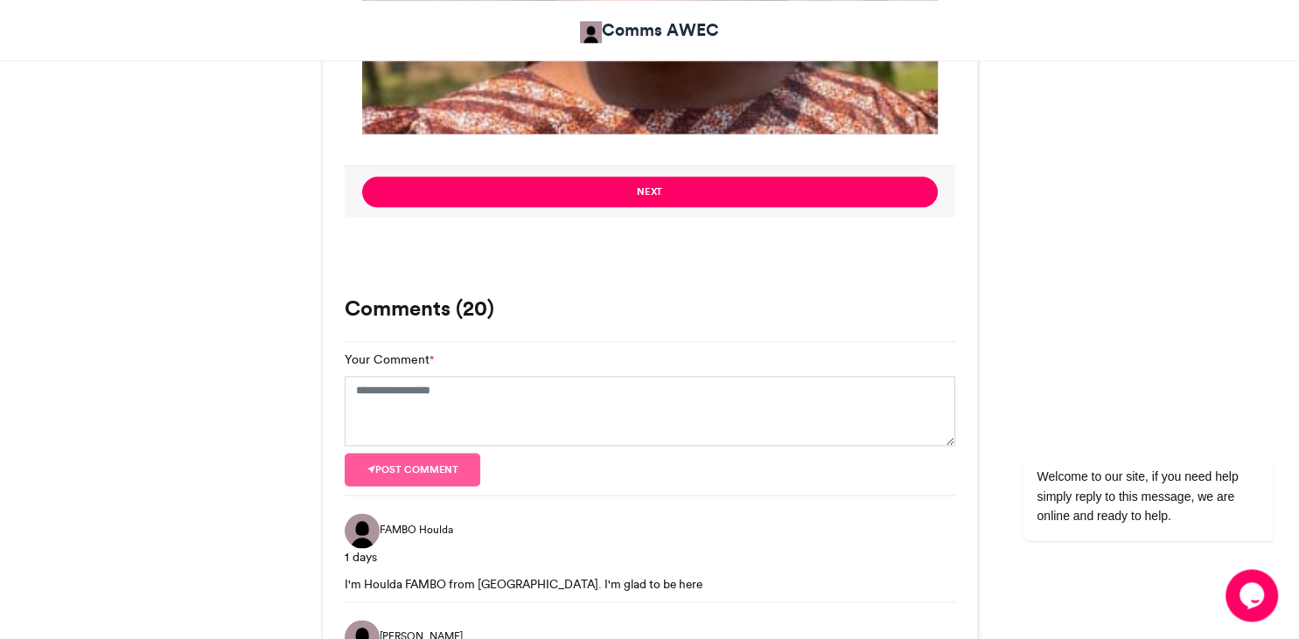
scroll to position [2124, 0]
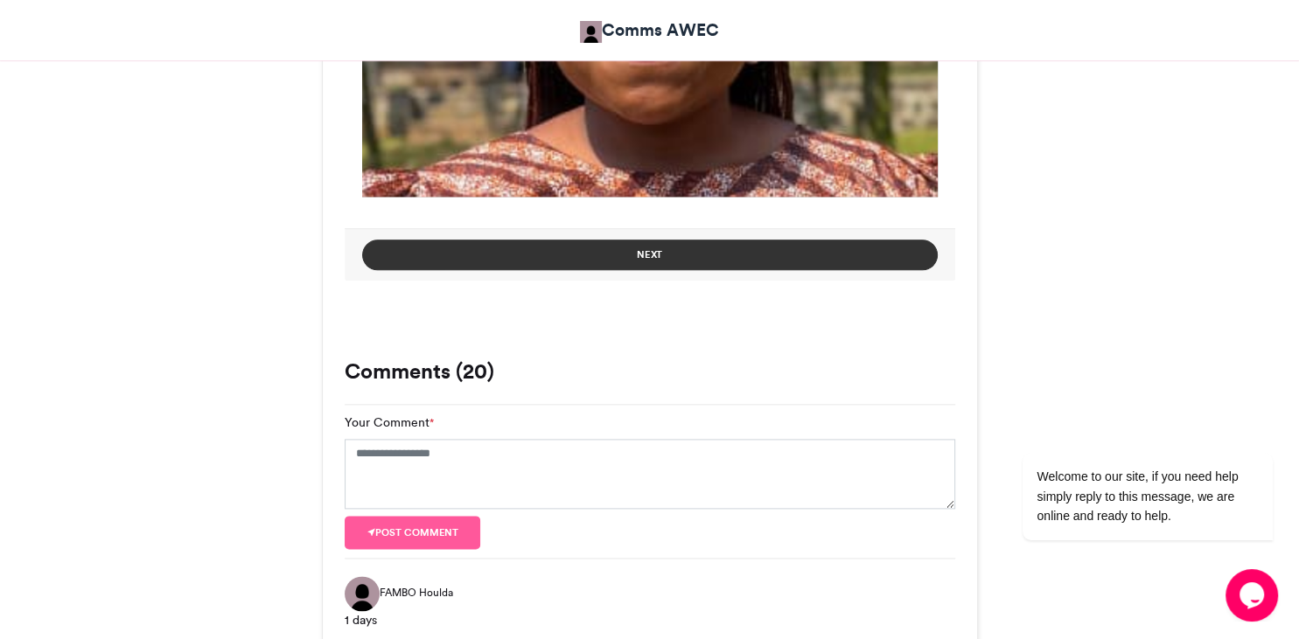
click at [649, 261] on button "Next" at bounding box center [650, 255] width 576 height 31
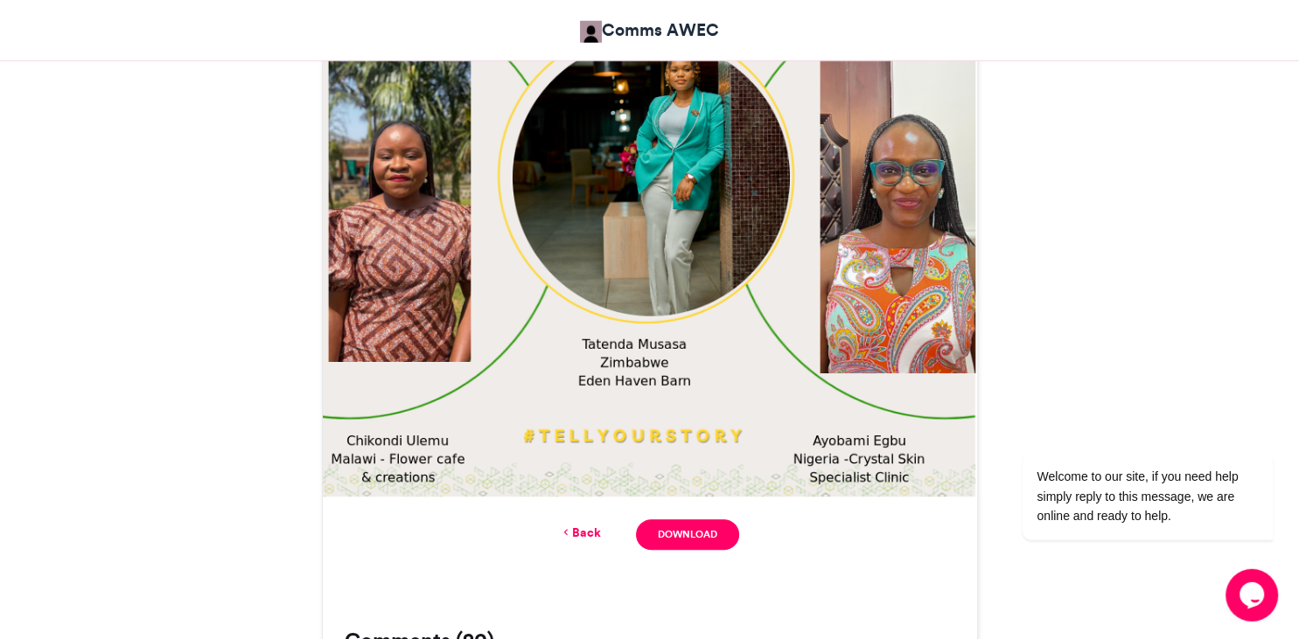
scroll to position [793, 0]
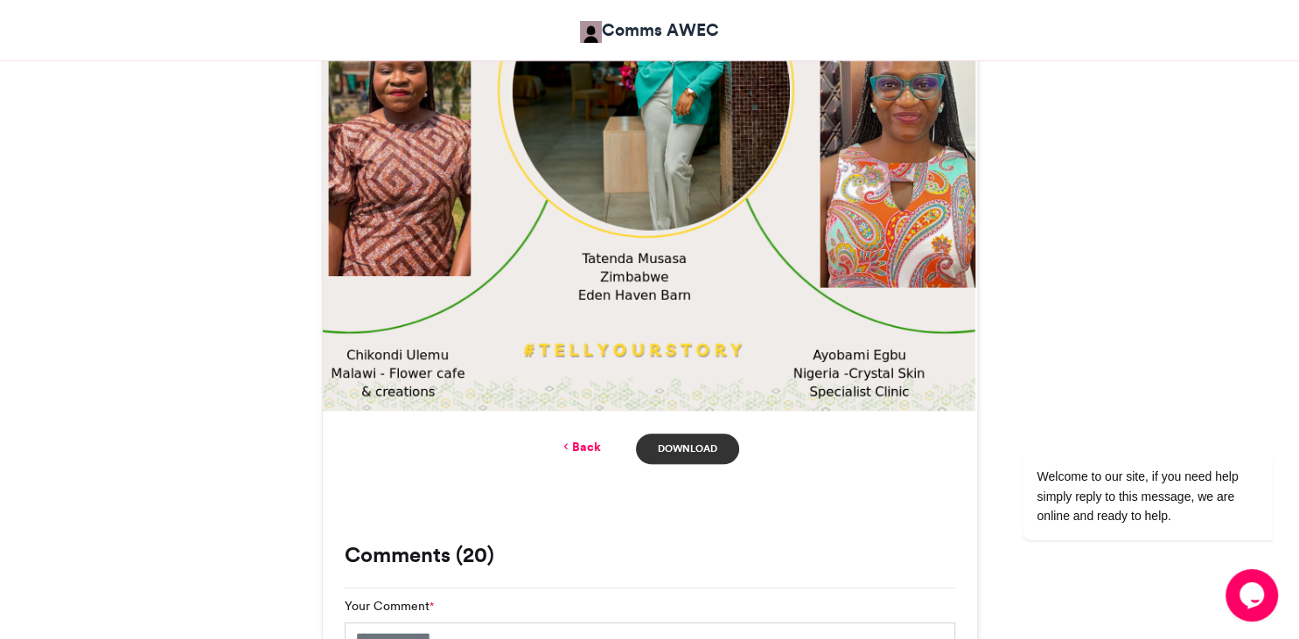
click at [702, 457] on link "Download" at bounding box center [687, 449] width 102 height 31
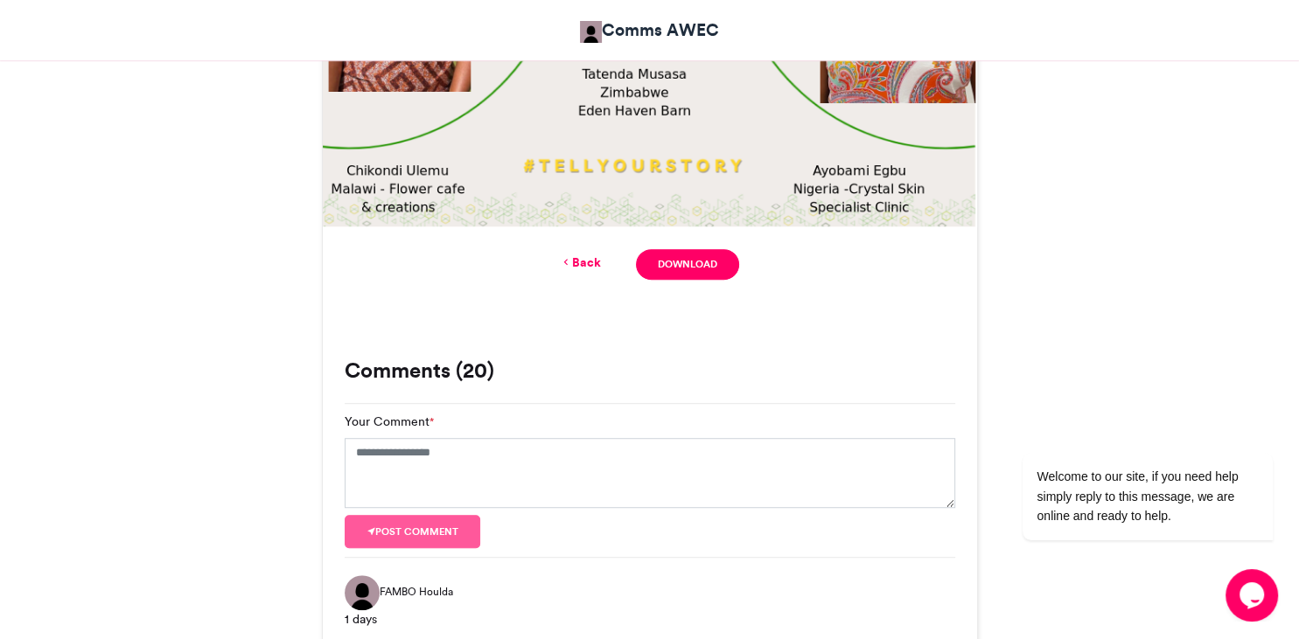
click at [584, 262] on link "Back" at bounding box center [580, 263] width 41 height 18
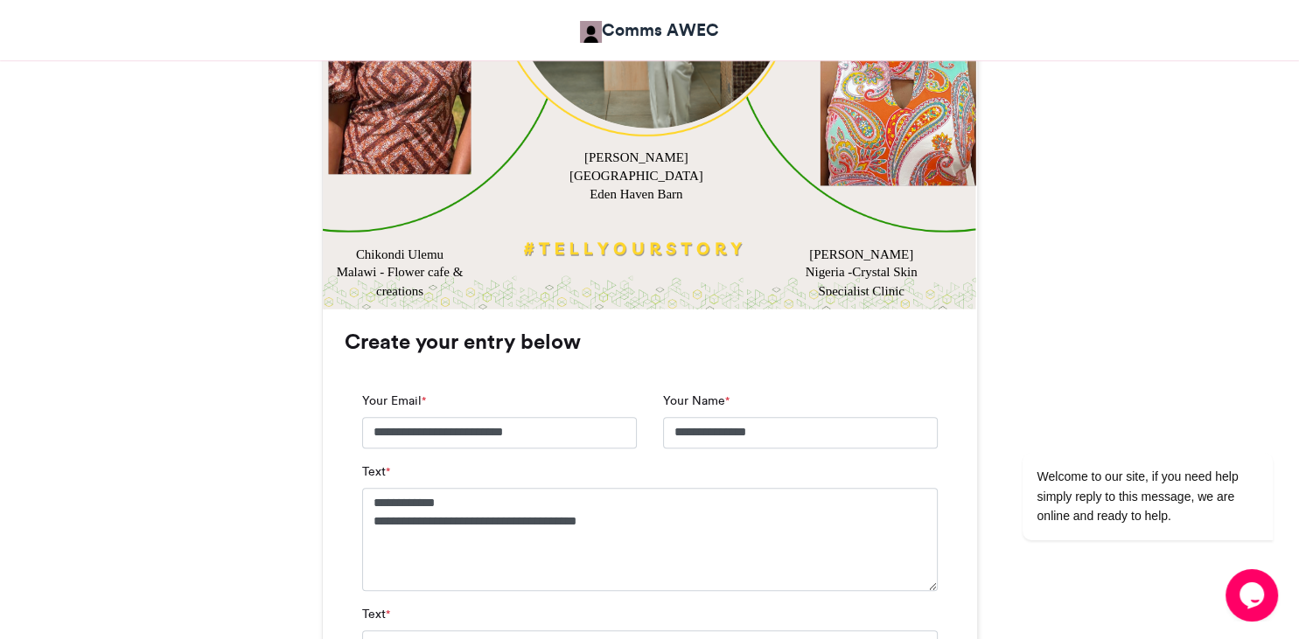
scroll to position [1016, 0]
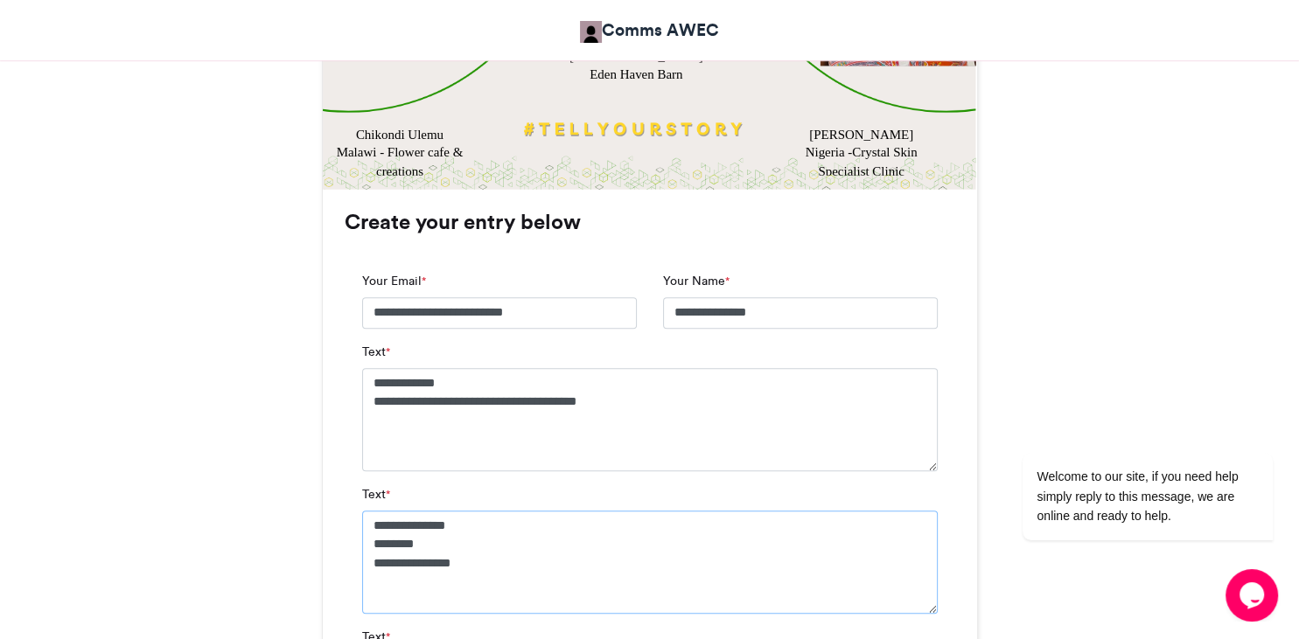
click at [477, 565] on textarea "**********" at bounding box center [650, 562] width 576 height 103
click at [503, 563] on textarea "**********" at bounding box center [650, 562] width 576 height 103
click at [479, 569] on textarea "**********" at bounding box center [650, 562] width 576 height 103
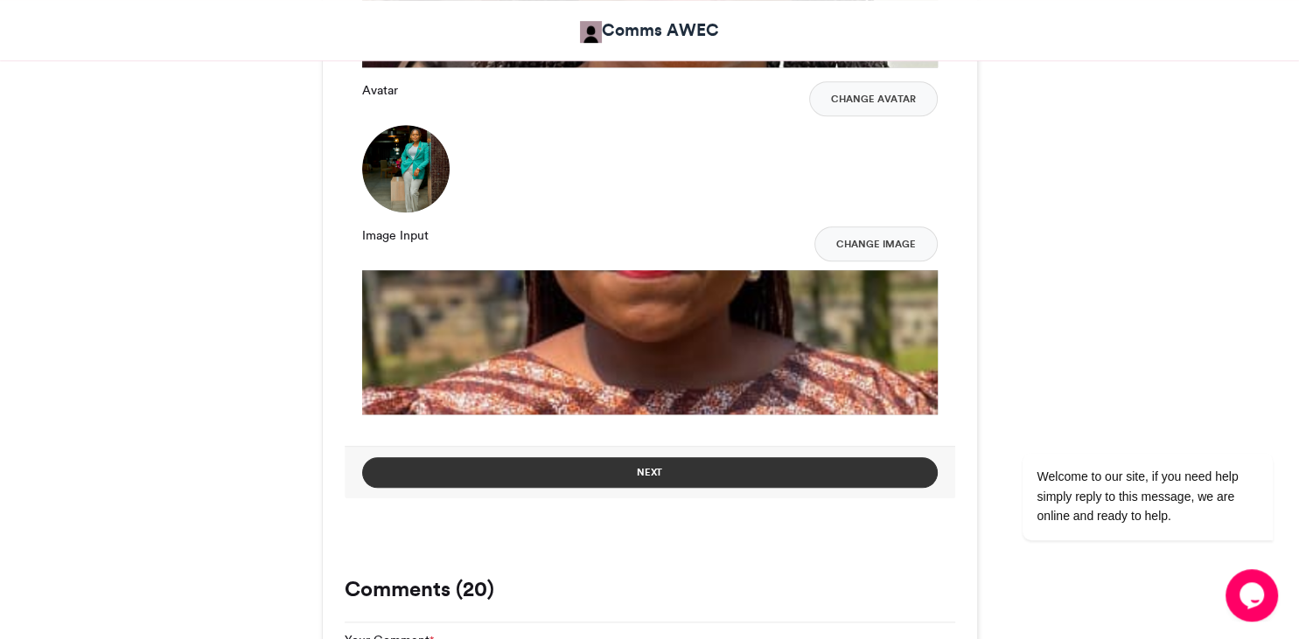
scroll to position [1939, 0]
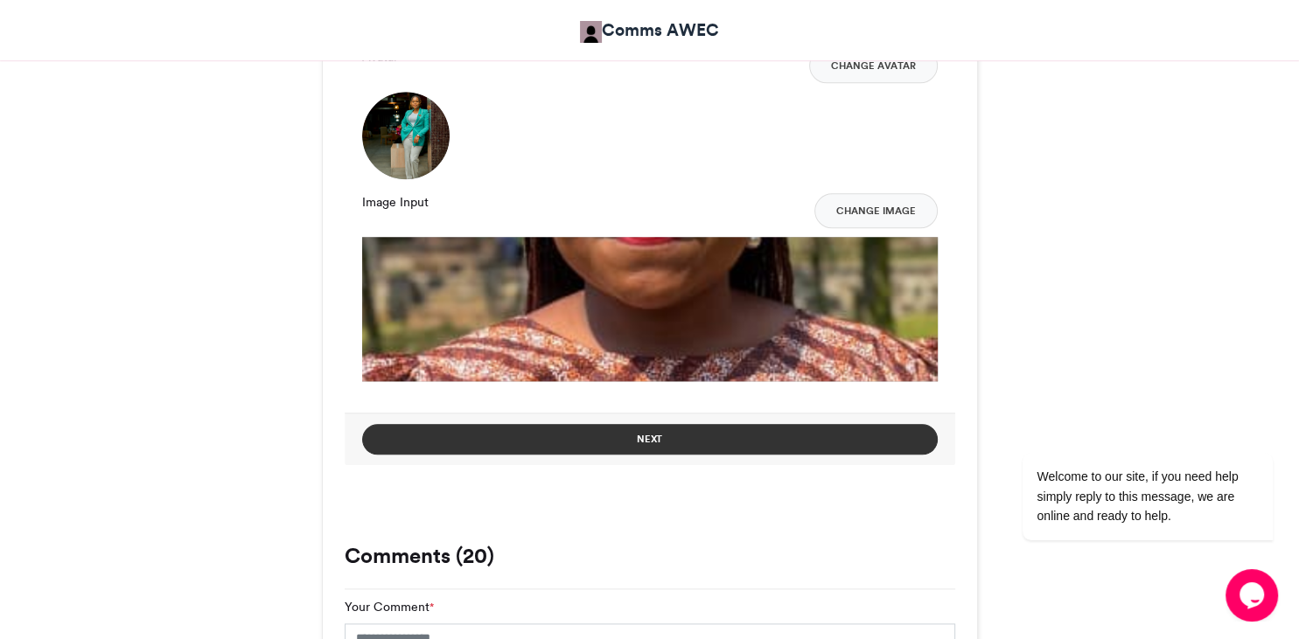
type textarea "**********"
click at [702, 439] on button "Next" at bounding box center [650, 439] width 576 height 31
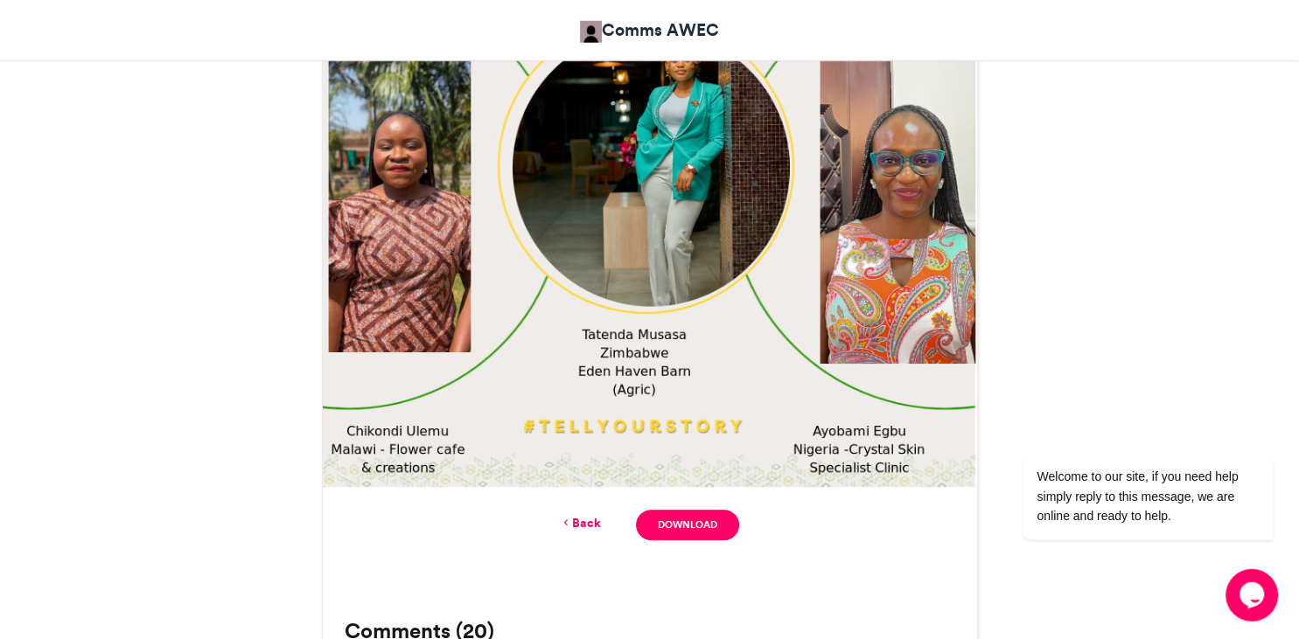
scroll to position [885, 0]
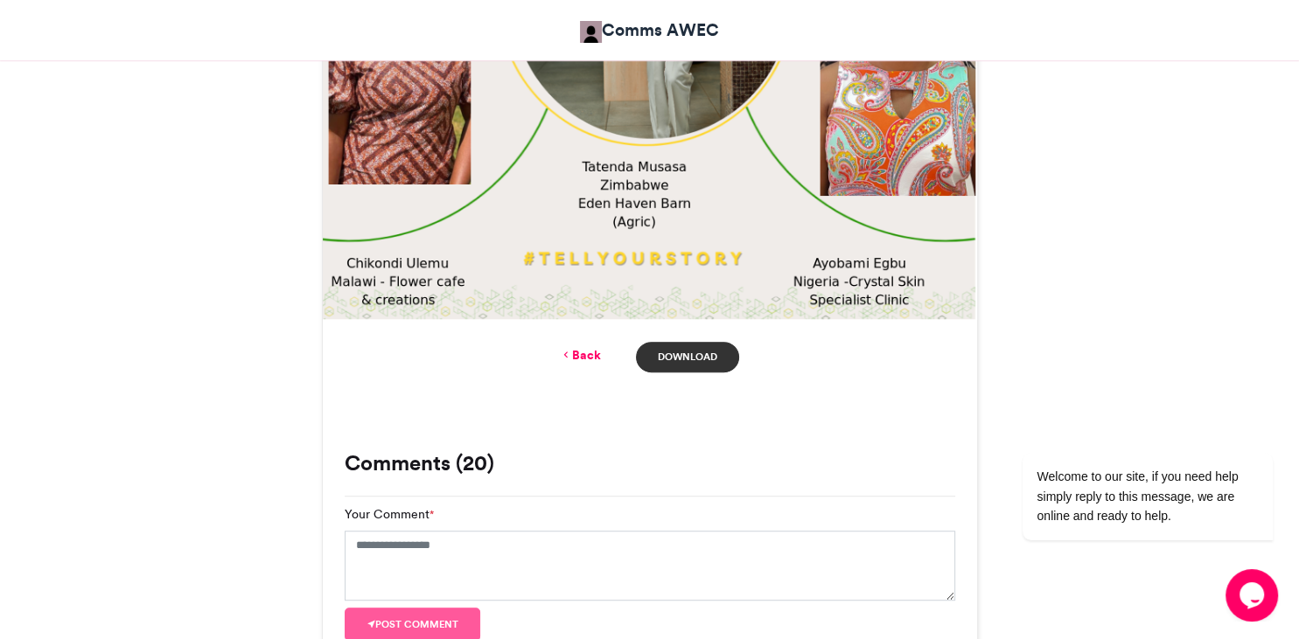
click at [695, 360] on link "Download" at bounding box center [687, 357] width 102 height 31
click at [694, 355] on link "Download" at bounding box center [687, 357] width 102 height 31
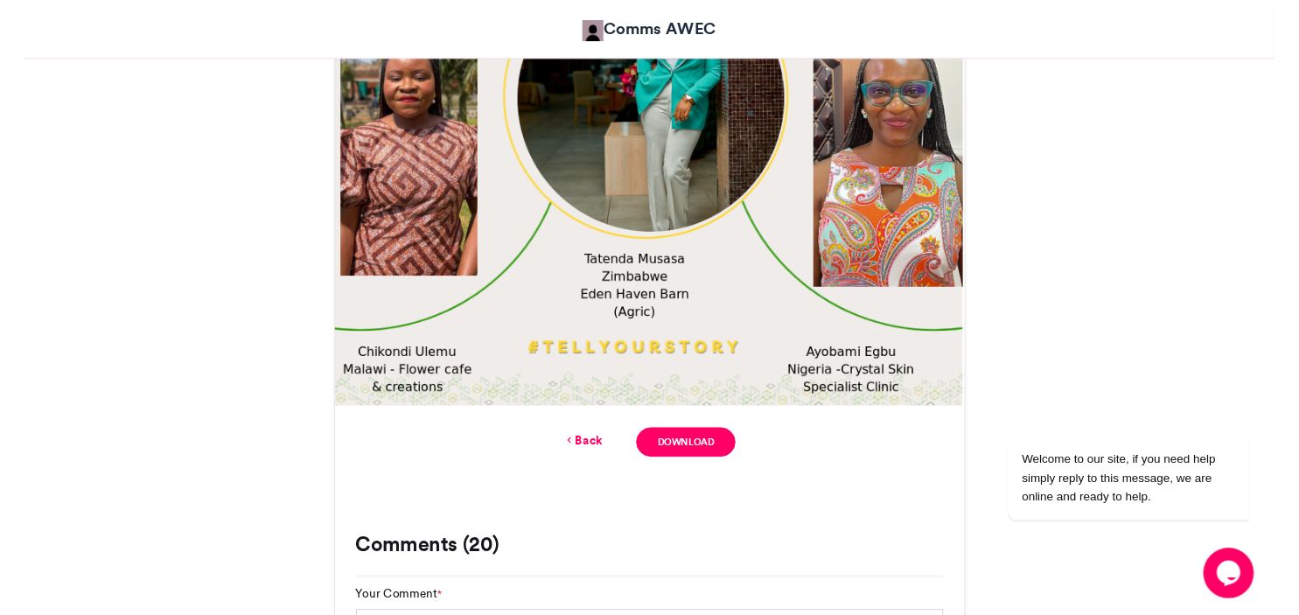
scroll to position [793, 0]
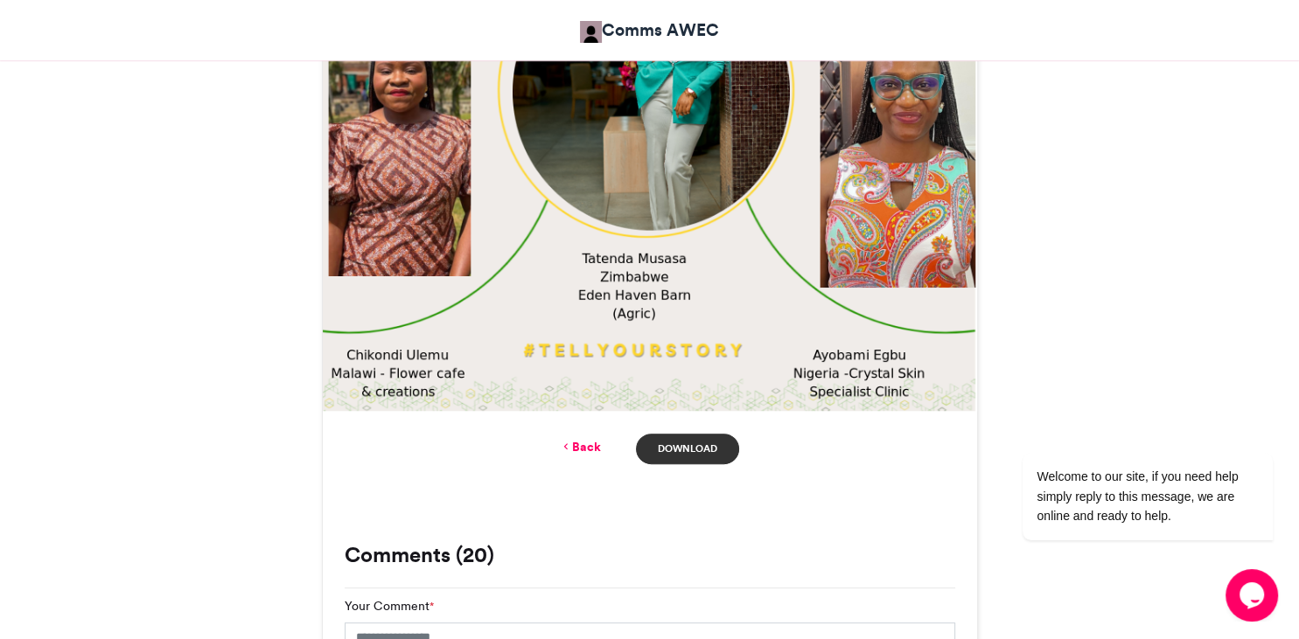
click at [693, 453] on link "Download" at bounding box center [687, 449] width 102 height 31
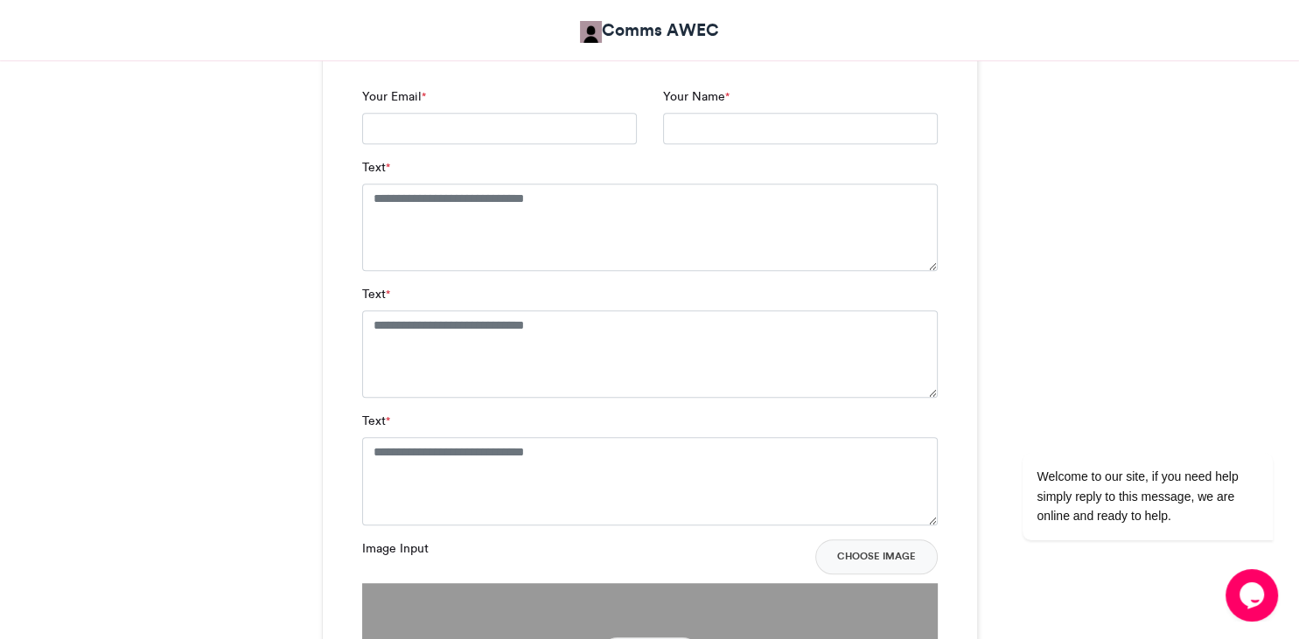
scroll to position [1200, 0]
